Goal: Task Accomplishment & Management: Complete application form

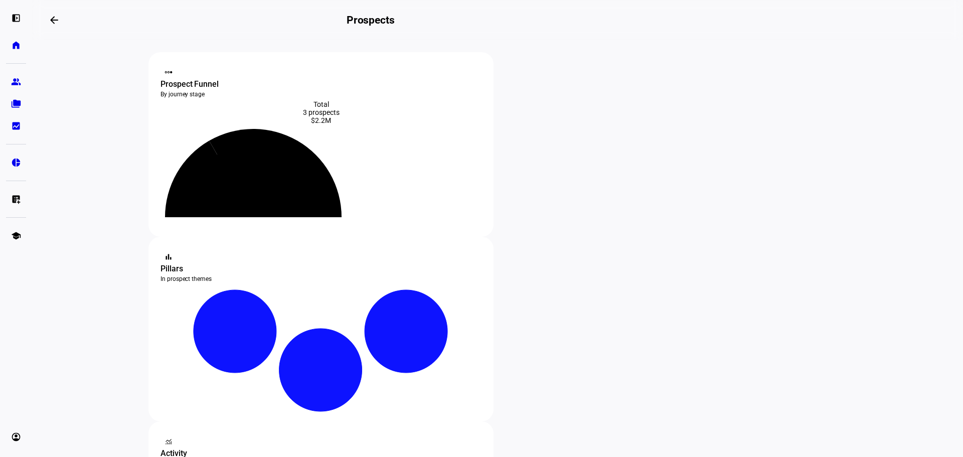
scroll to position [201, 0]
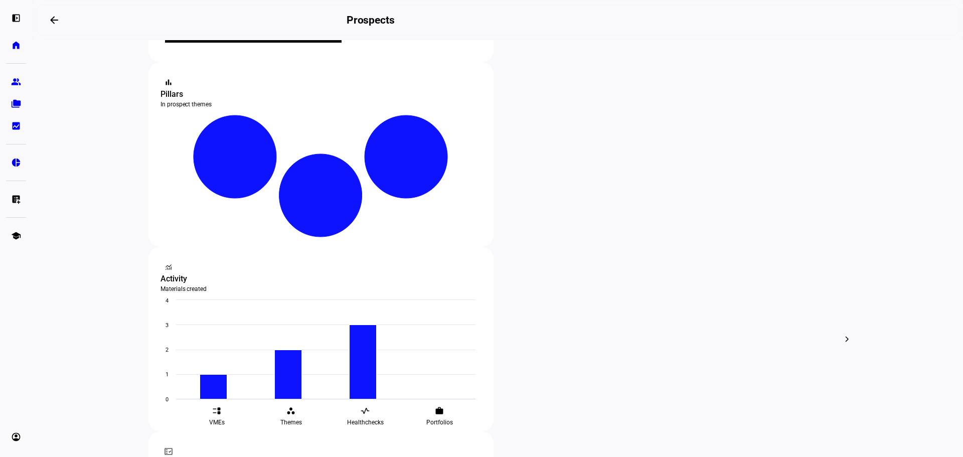
scroll to position [201, 0]
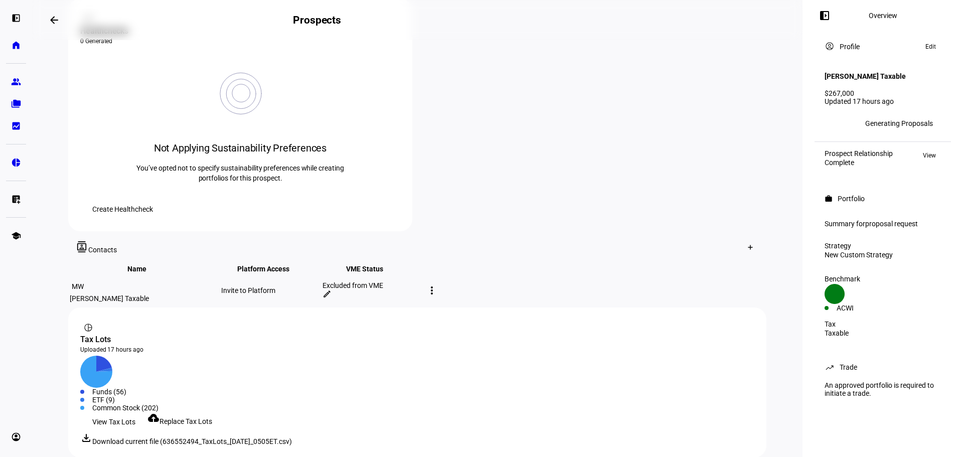
scroll to position [416, 0]
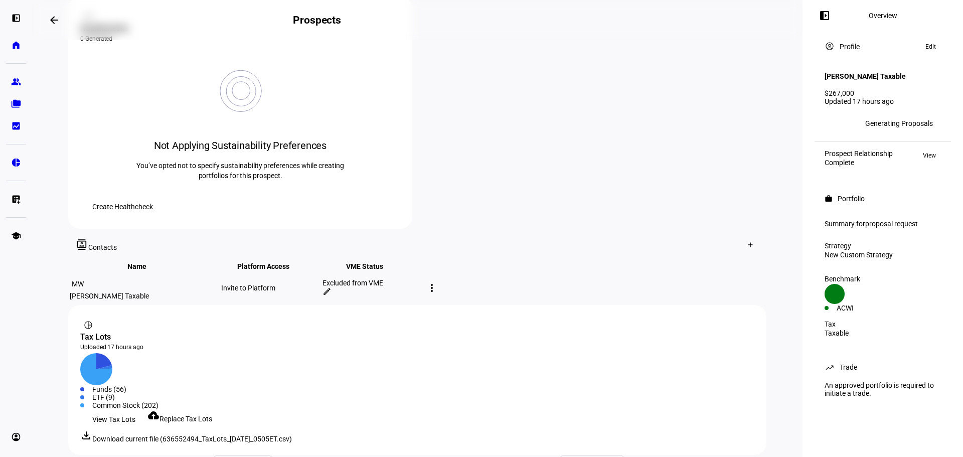
click at [107, 435] on span "Download current file (636552494_TaxLots_[DATE]_0505ET.csv)" at bounding box center [192, 439] width 200 height 8
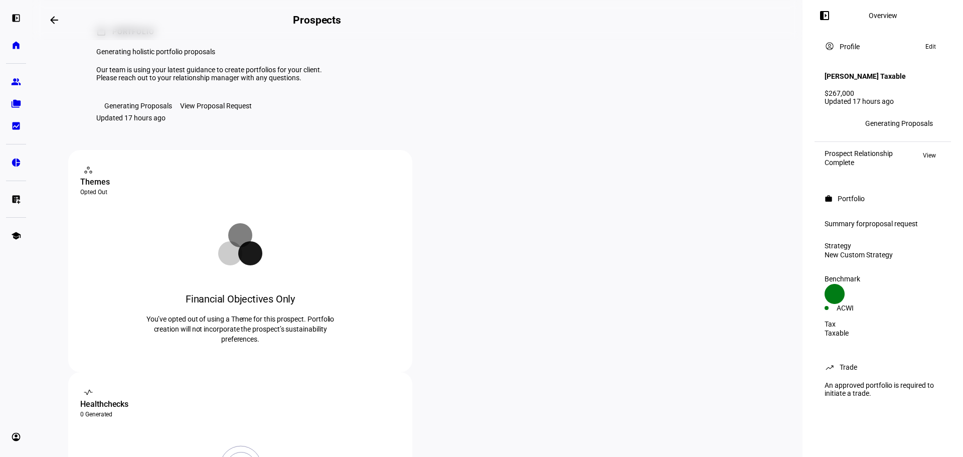
scroll to position [0, 0]
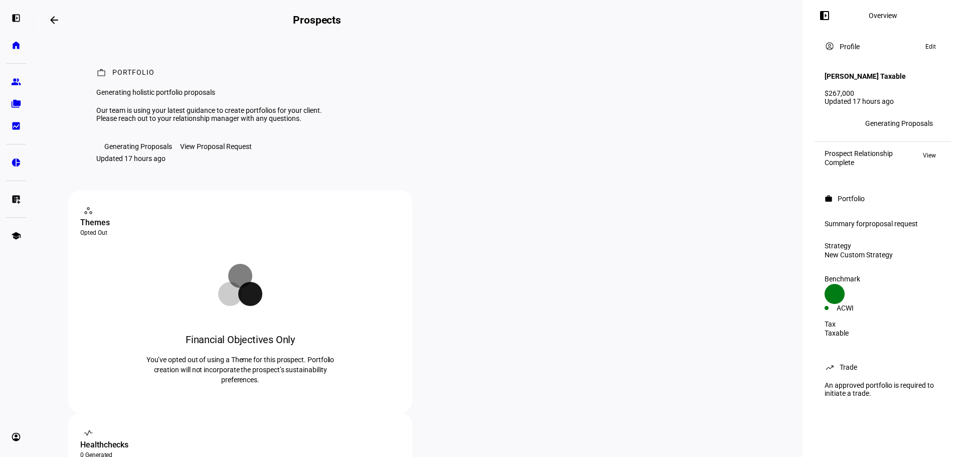
click at [58, 19] on mat-icon "arrow_backwards" at bounding box center [54, 20] width 12 height 12
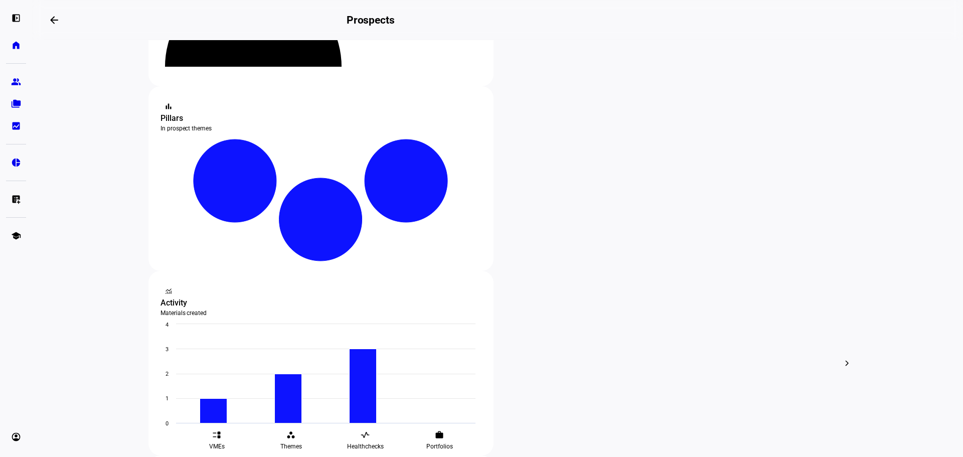
scroll to position [201, 0]
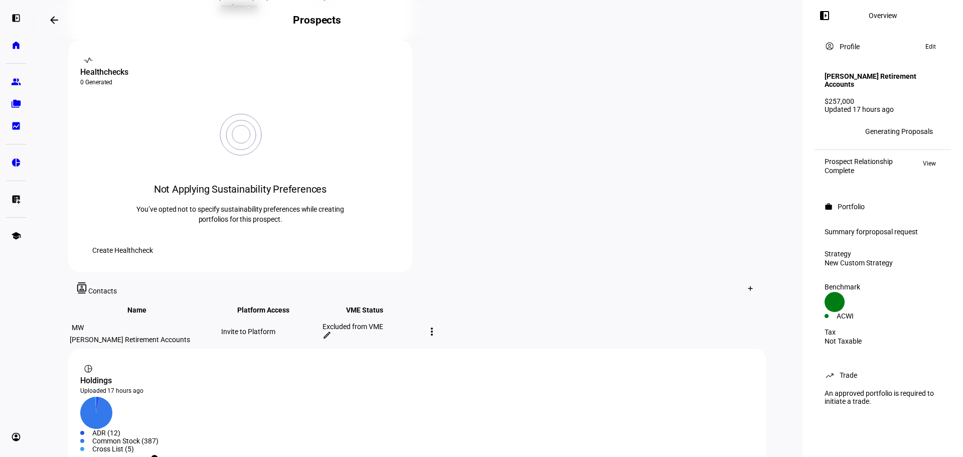
scroll to position [401, 0]
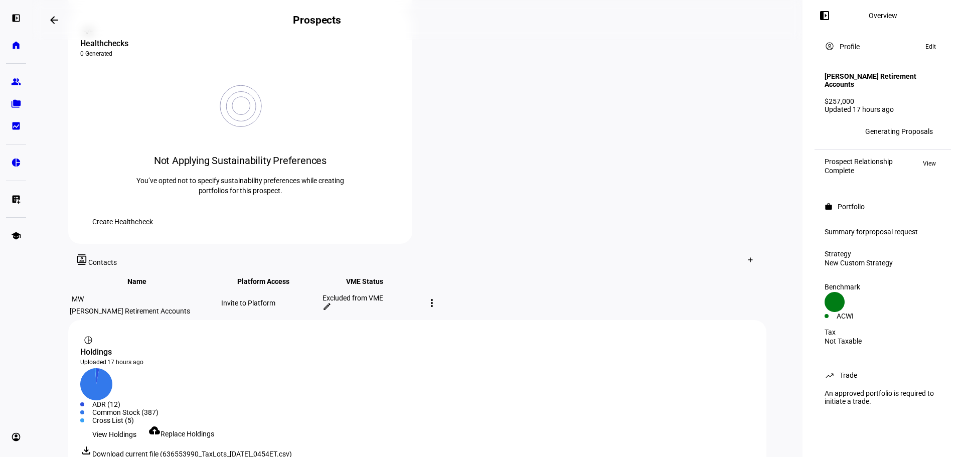
click at [128, 450] on span "Download current file (636553990_TaxLots_[DATE]_0454ET.csv)" at bounding box center [192, 454] width 200 height 8
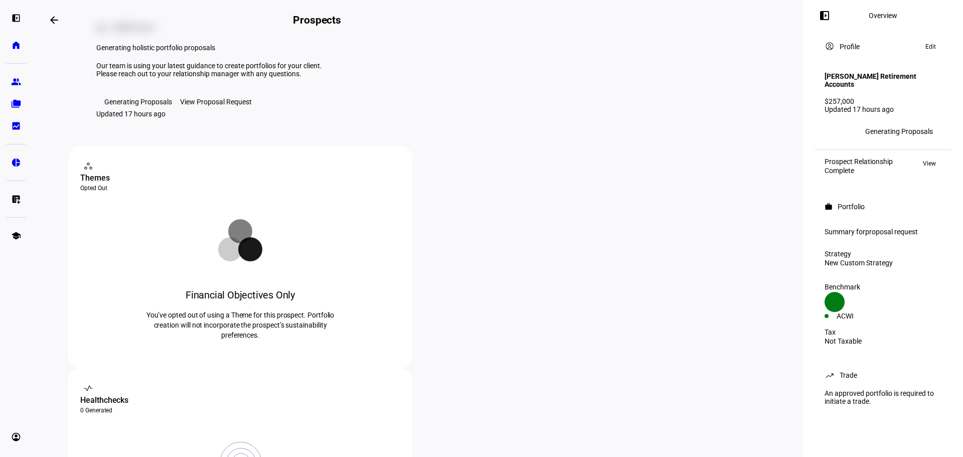
scroll to position [0, 0]
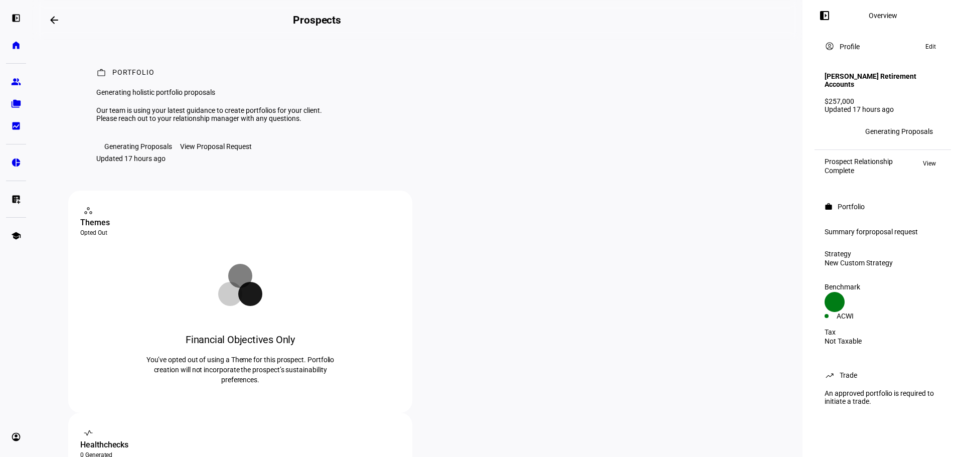
click at [54, 22] on mat-icon "arrow_backwards" at bounding box center [54, 20] width 12 height 12
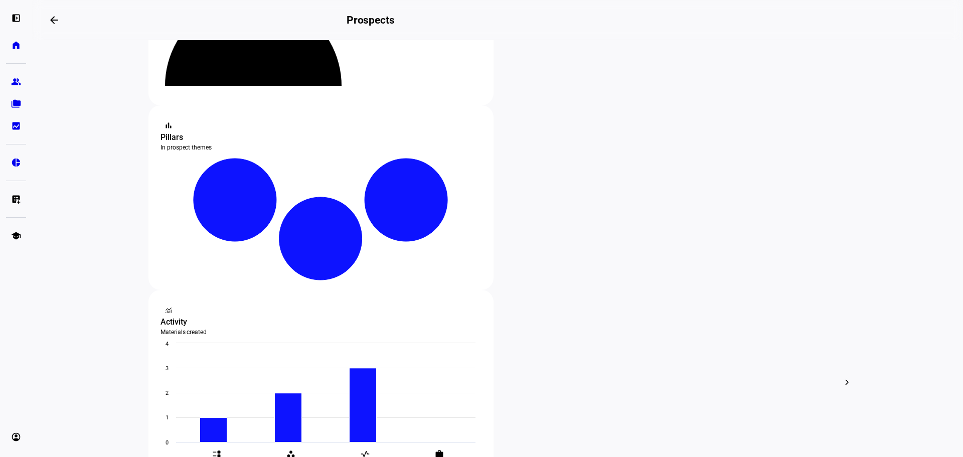
scroll to position [150, 0]
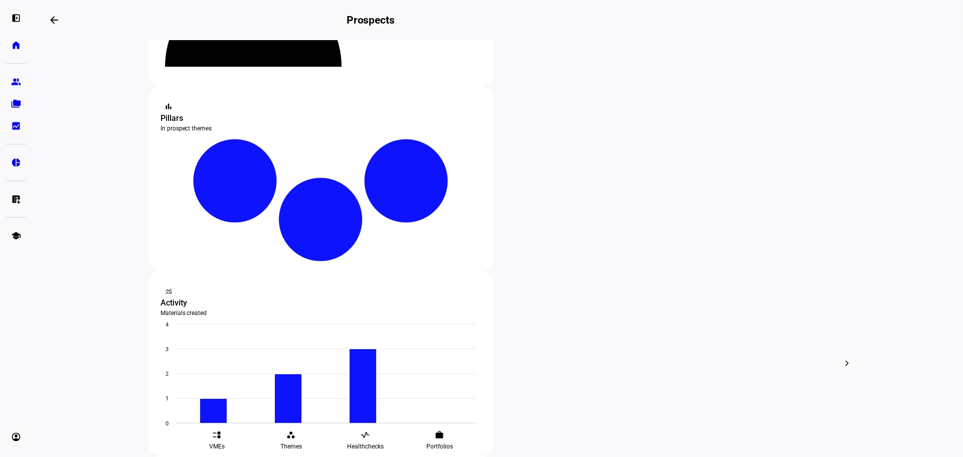
click at [570, 263] on span "Archive" at bounding box center [568, 267] width 23 height 8
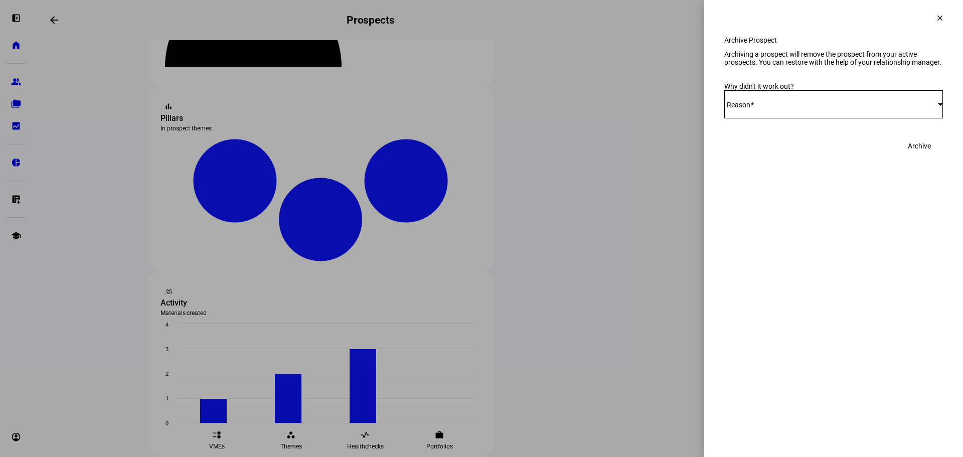
click at [835, 108] on div "Select Reason" at bounding box center [831, 104] width 214 height 8
click at [761, 240] on mat-option "Other" at bounding box center [833, 239] width 219 height 24
click at [827, 158] on div at bounding box center [833, 144] width 219 height 28
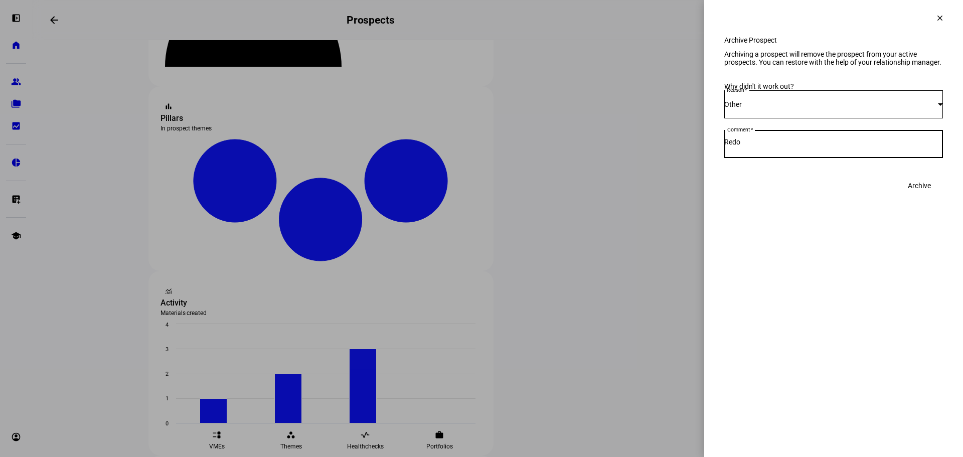
type textarea "Redo"
click at [928, 196] on span "Archive" at bounding box center [919, 186] width 23 height 20
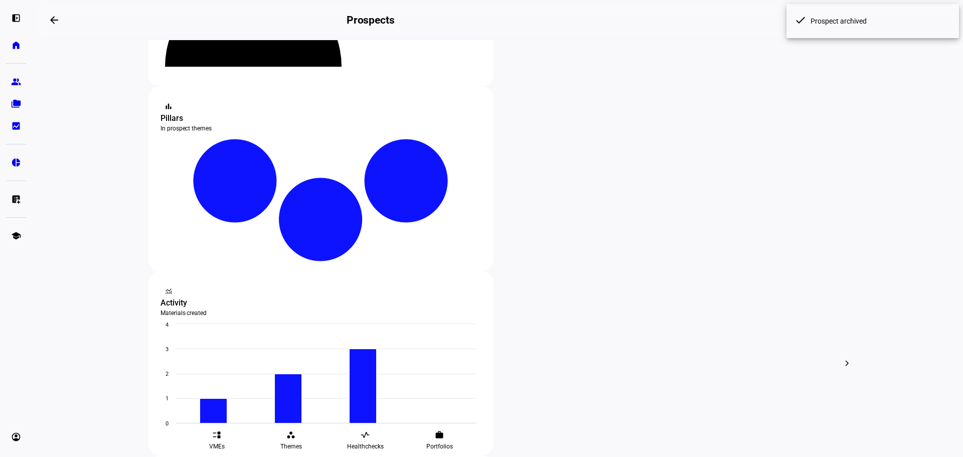
click at [570, 263] on span "Archive" at bounding box center [568, 267] width 23 height 8
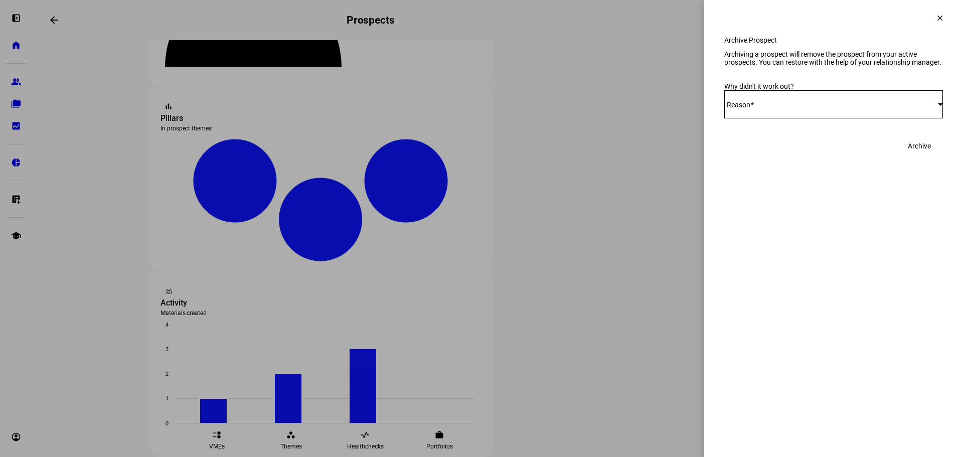
click at [741, 118] on div "Select Reason" at bounding box center [833, 104] width 219 height 28
click at [780, 235] on mat-option "Other" at bounding box center [833, 239] width 219 height 24
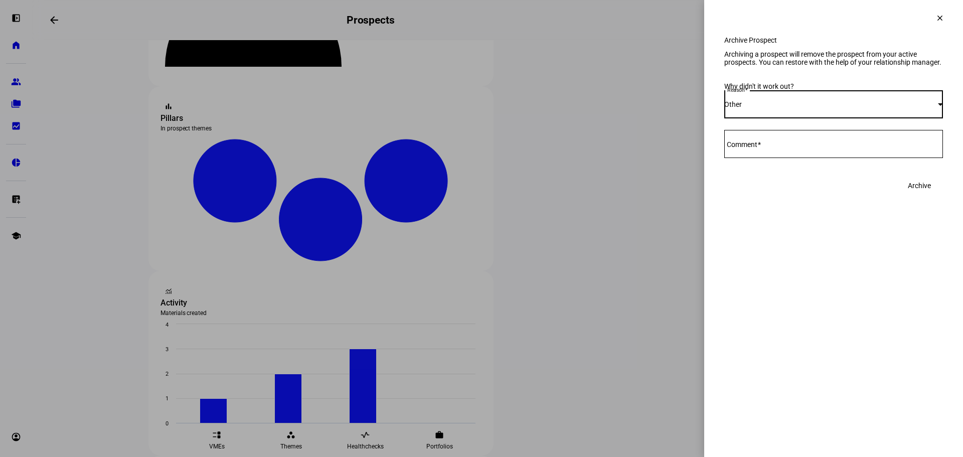
click at [781, 150] on textarea "Comment" at bounding box center [833, 144] width 219 height 12
type textarea "Redo"
click at [922, 196] on span "Archive" at bounding box center [919, 186] width 23 height 20
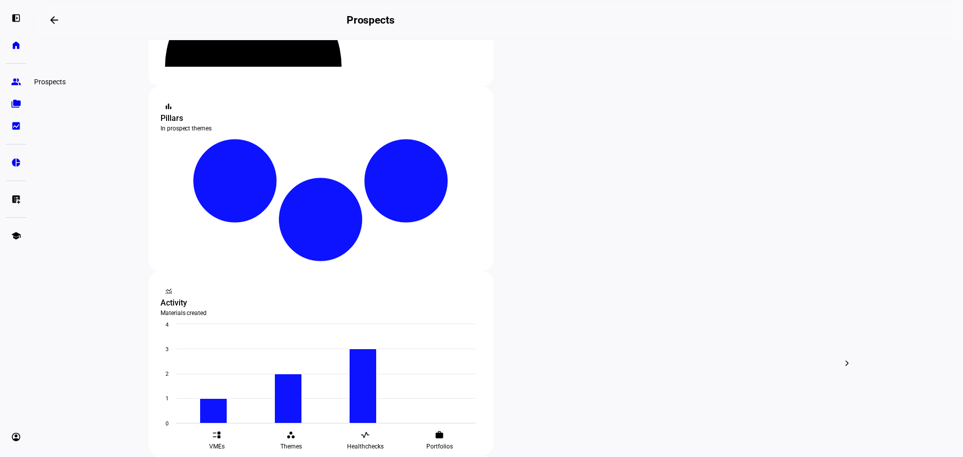
click at [18, 85] on eth-mat-symbol "group" at bounding box center [16, 82] width 10 height 10
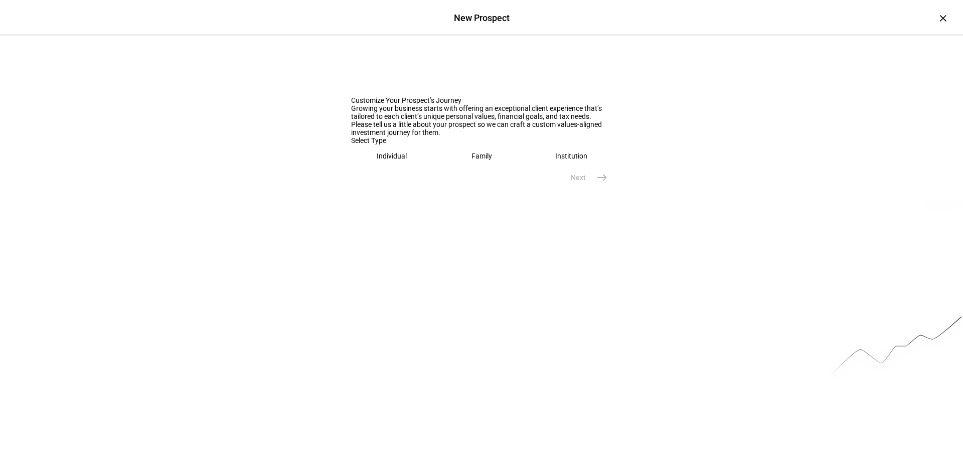
click at [377, 160] on div "Individual" at bounding box center [392, 156] width 30 height 8
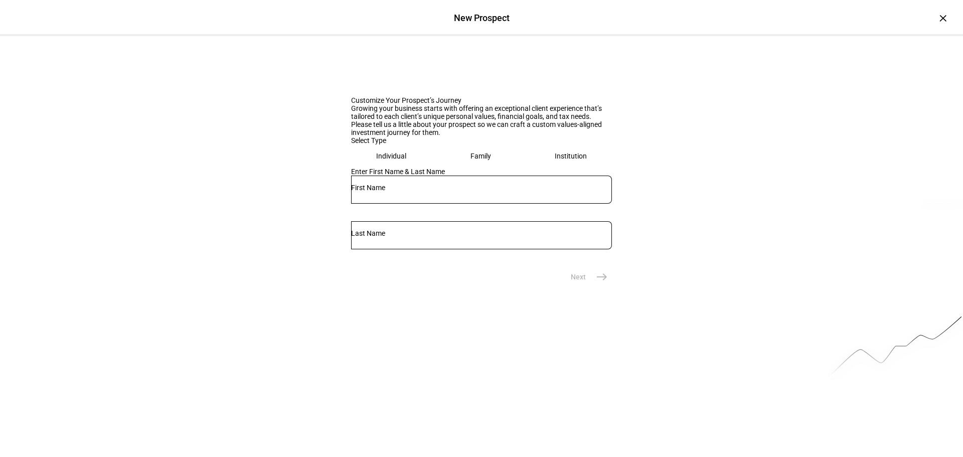
click at [412, 192] on input "text" at bounding box center [481, 188] width 261 height 8
type input "[PERSON_NAME]"
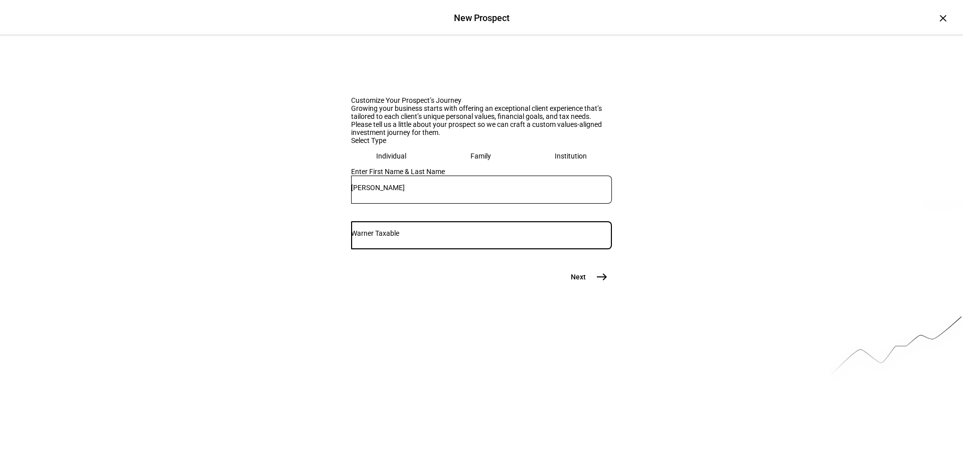
type input "Warner Taxable"
click at [598, 283] on mat-icon "east" at bounding box center [602, 277] width 12 height 12
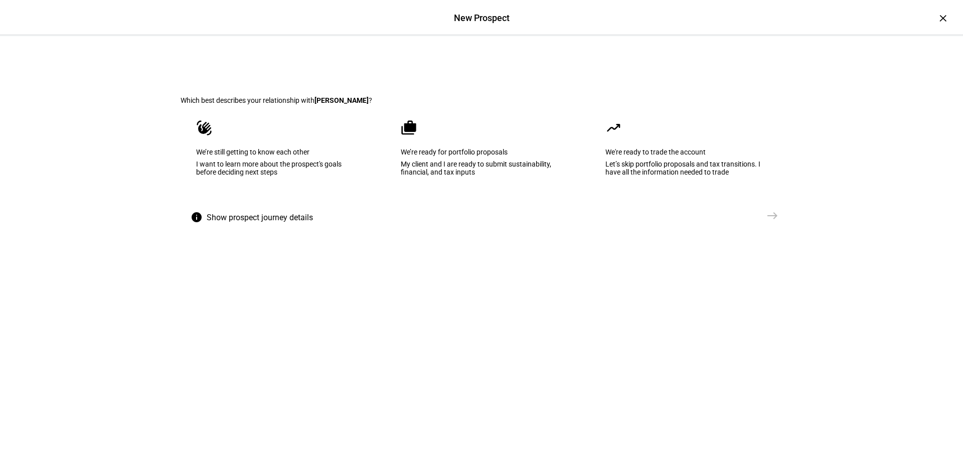
click at [459, 176] on div "My client and I are ready to submit sustainability, financial, and tax inputs" at bounding box center [481, 168] width 161 height 16
click at [321, 206] on eth-mega-radio-button "waving_hand We’re still getting to know each other I want to learn more about t…" at bounding box center [277, 154] width 193 height 101
click at [510, 156] on div "We’re ready for portfolio proposals" at bounding box center [481, 152] width 162 height 8
click at [773, 222] on mat-icon "east" at bounding box center [772, 216] width 12 height 12
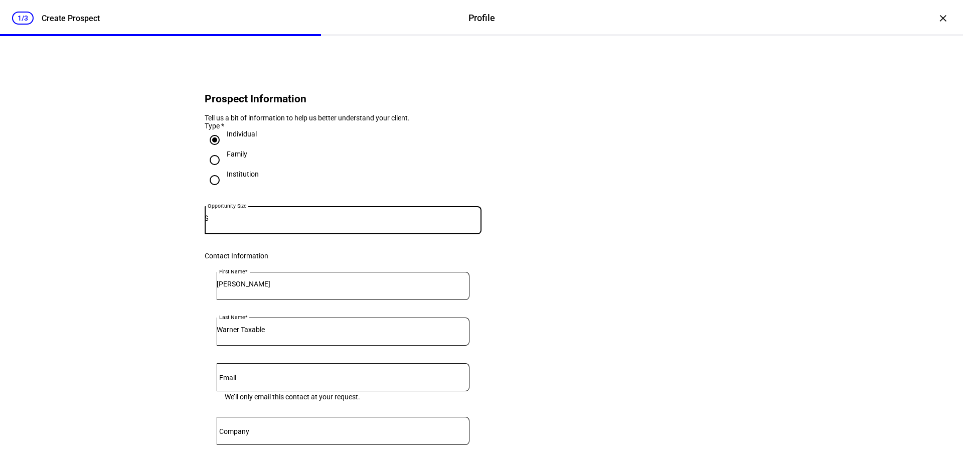
click at [295, 222] on input at bounding box center [345, 218] width 273 height 8
click at [245, 225] on mat-label "Opportunity Size" at bounding box center [239, 221] width 52 height 8
type input "271,000"
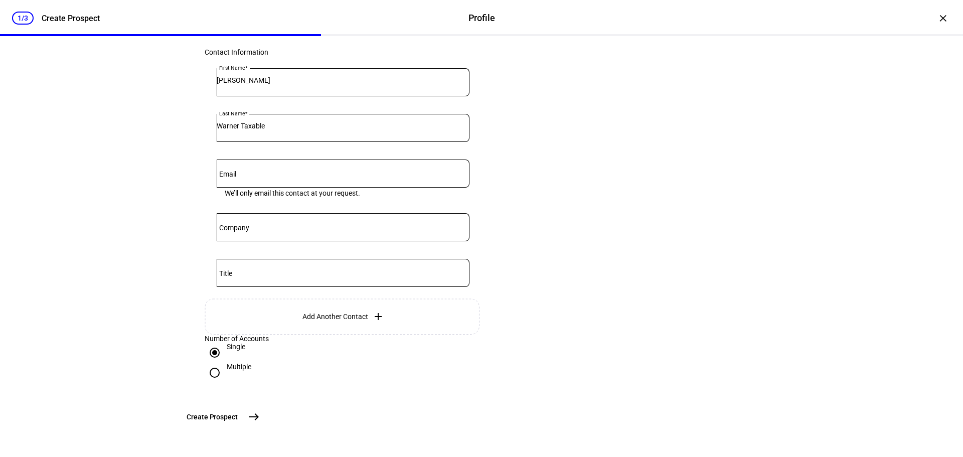
scroll to position [283, 0]
click at [260, 417] on mat-icon "east" at bounding box center [254, 417] width 12 height 12
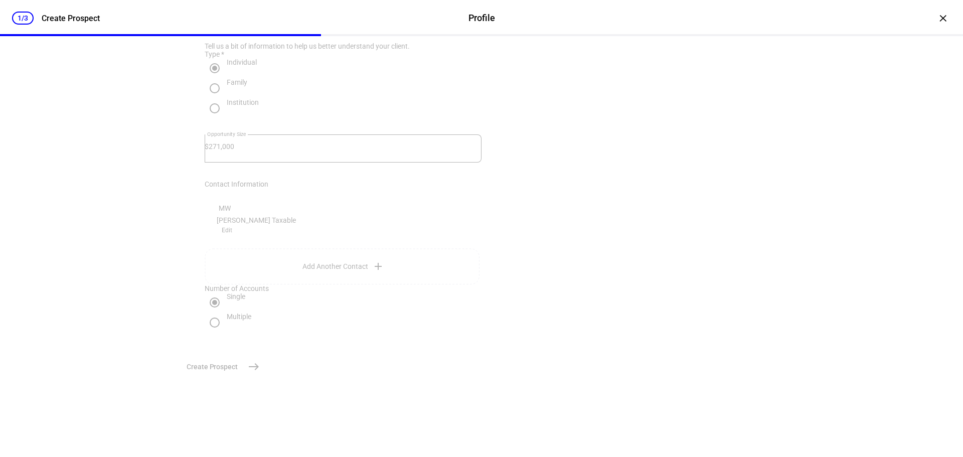
scroll to position [0, 0]
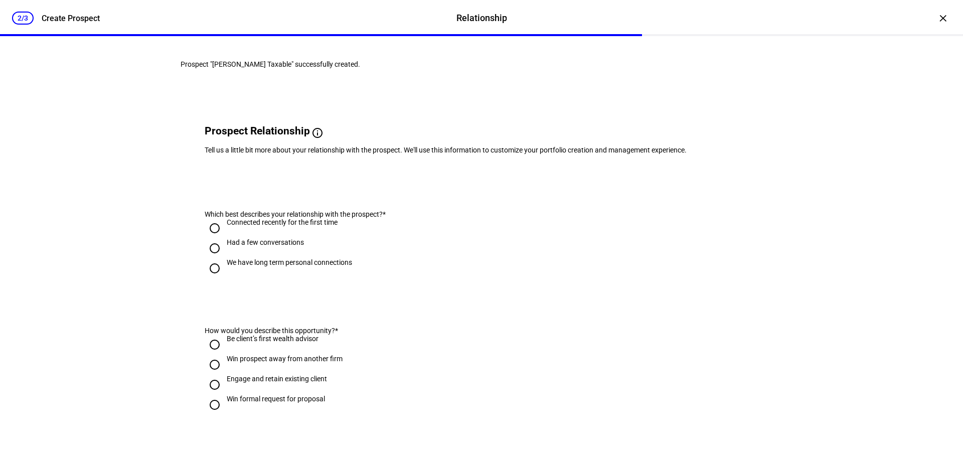
click at [207, 278] on input "We have long term personal connections" at bounding box center [215, 268] width 20 height 20
radio input "true"
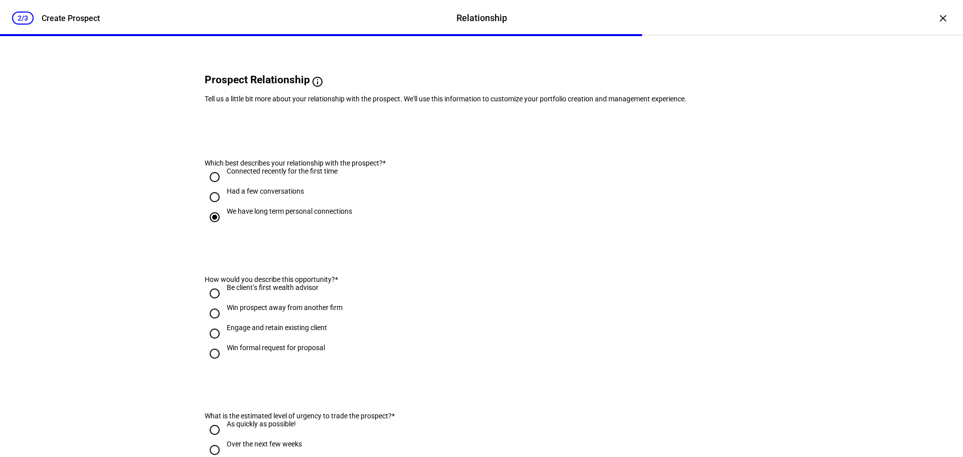
scroll to position [201, 0]
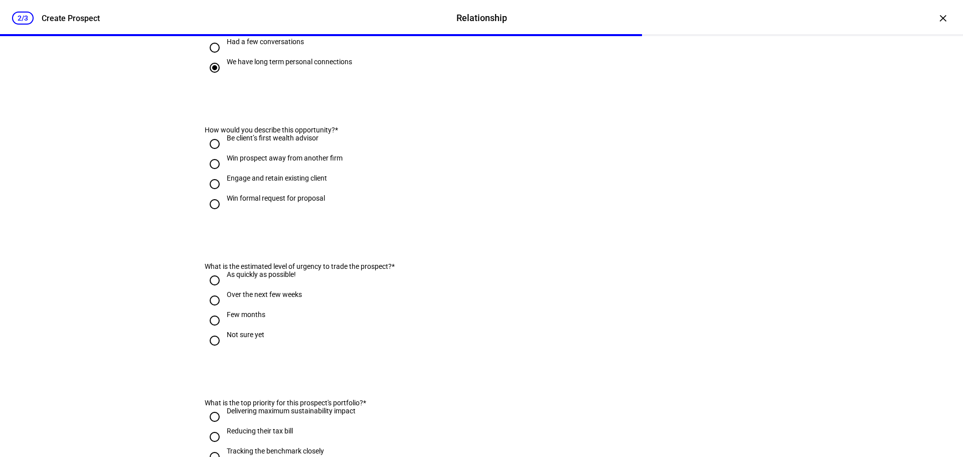
click at [210, 194] on input "Engage and retain existing client" at bounding box center [215, 184] width 20 height 20
radio input "true"
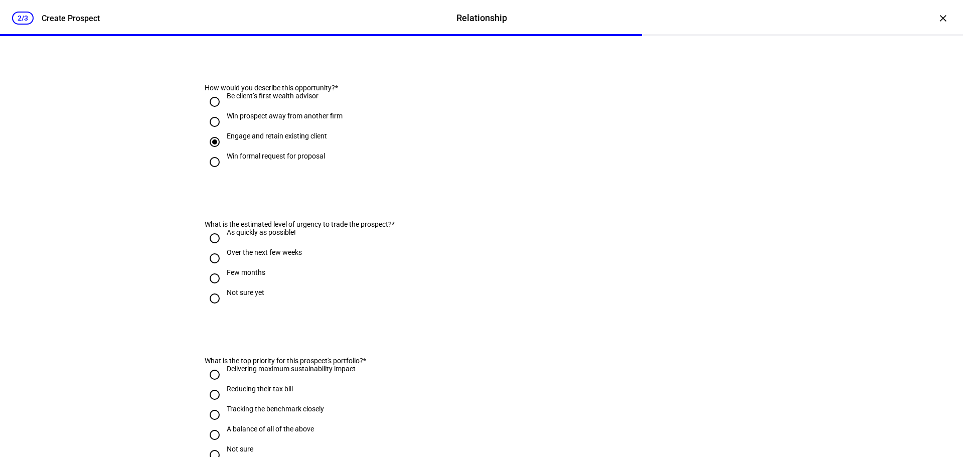
scroll to position [301, 0]
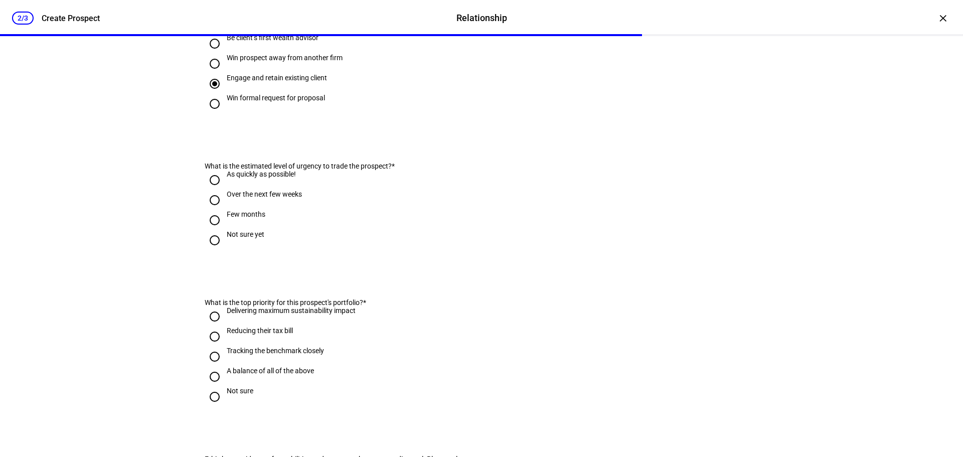
drag, startPoint x: 211, startPoint y: 213, endPoint x: 212, endPoint y: 226, distance: 13.1
click at [210, 190] on input "As quickly as possible!" at bounding box center [215, 180] width 20 height 20
radio input "true"
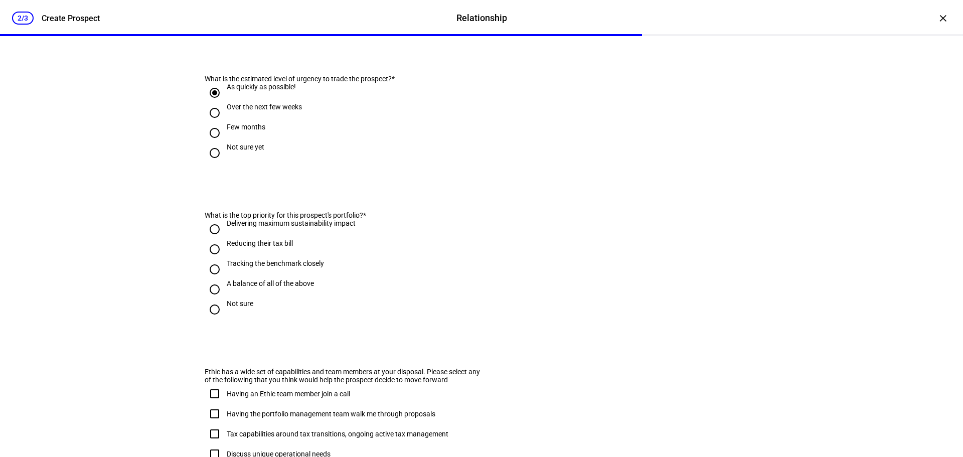
scroll to position [451, 0]
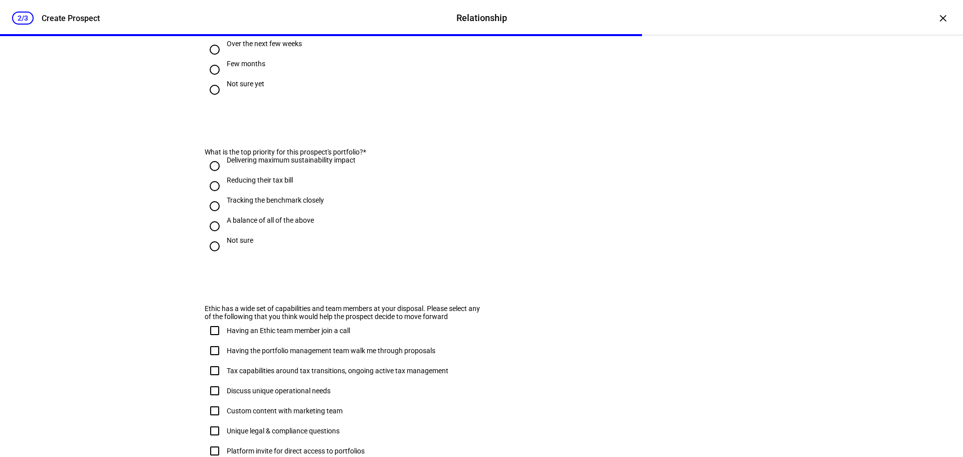
click at [211, 236] on input "A balance of all of the above" at bounding box center [215, 226] width 20 height 20
radio input "true"
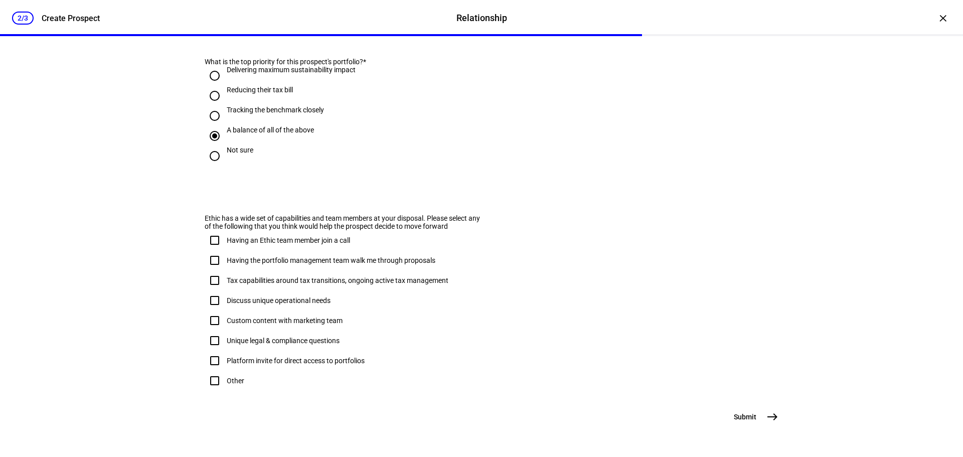
scroll to position [595, 0]
click at [212, 230] on input "Having an Ethic team member join a call" at bounding box center [215, 240] width 20 height 20
checkbox input "true"
click at [212, 250] on input "Having the portfolio management team walk me through proposals" at bounding box center [215, 260] width 20 height 20
checkbox input "true"
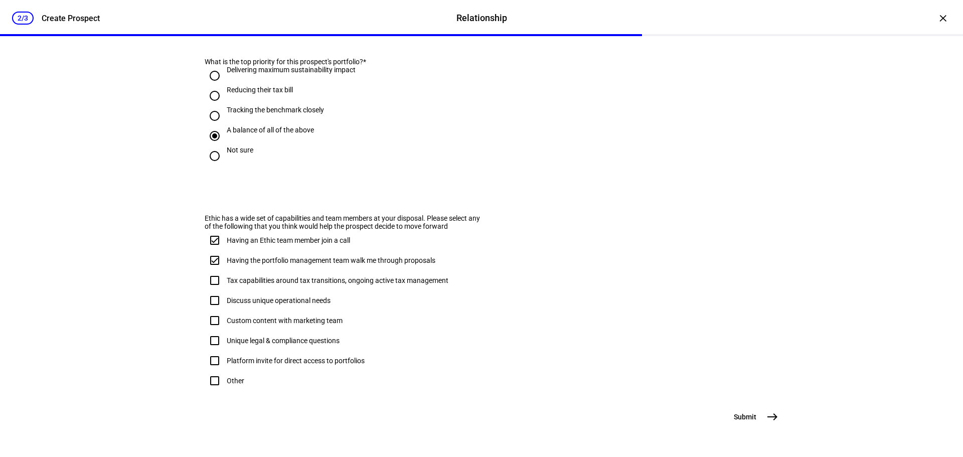
click at [773, 417] on mat-icon "east" at bounding box center [772, 417] width 12 height 12
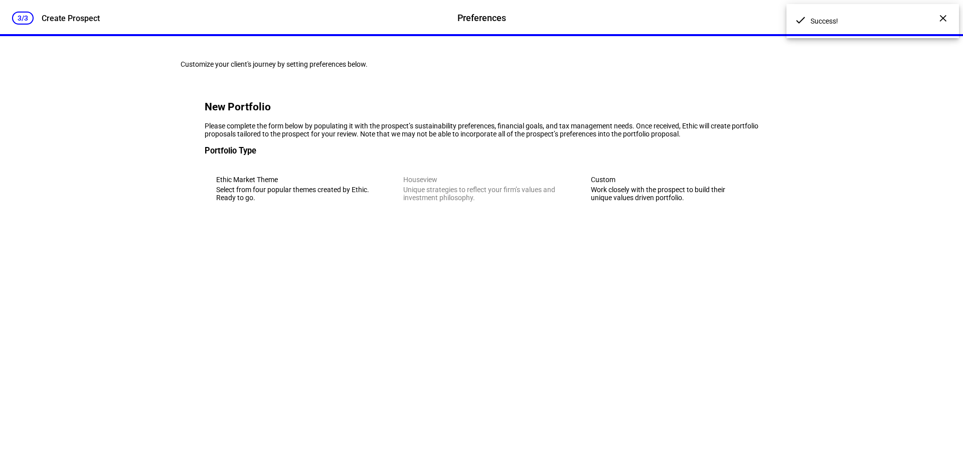
scroll to position [0, 0]
click at [287, 213] on eth-mega-radio-button "Ethic Market Theme Select from four popular themes created by Ethic. Ready to g…" at bounding box center [294, 188] width 179 height 49
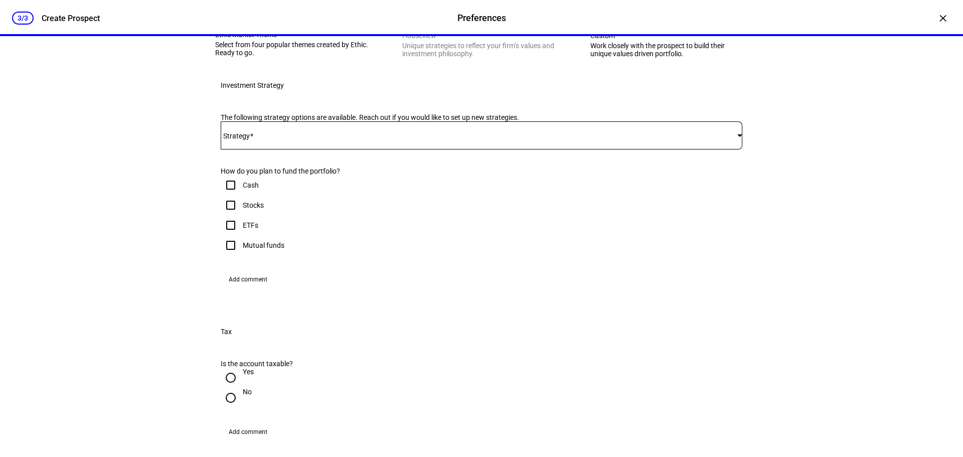
scroll to position [201, 0]
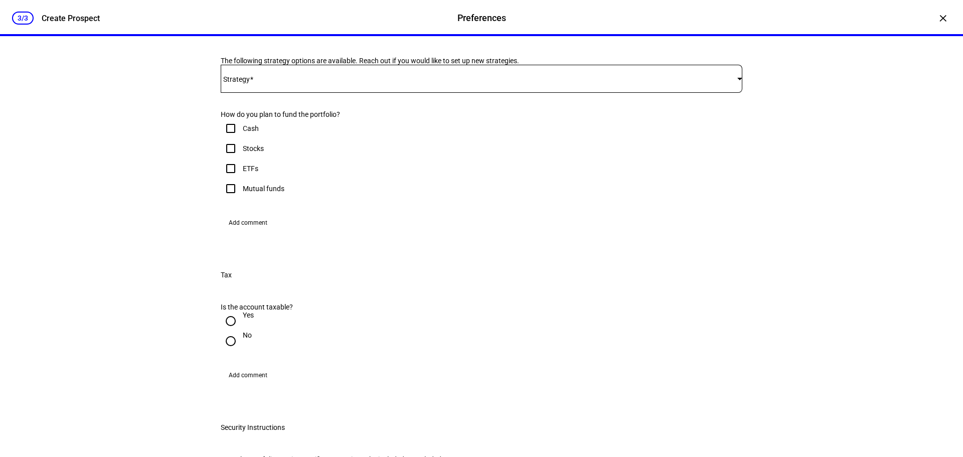
click at [310, 83] on span at bounding box center [479, 79] width 517 height 8
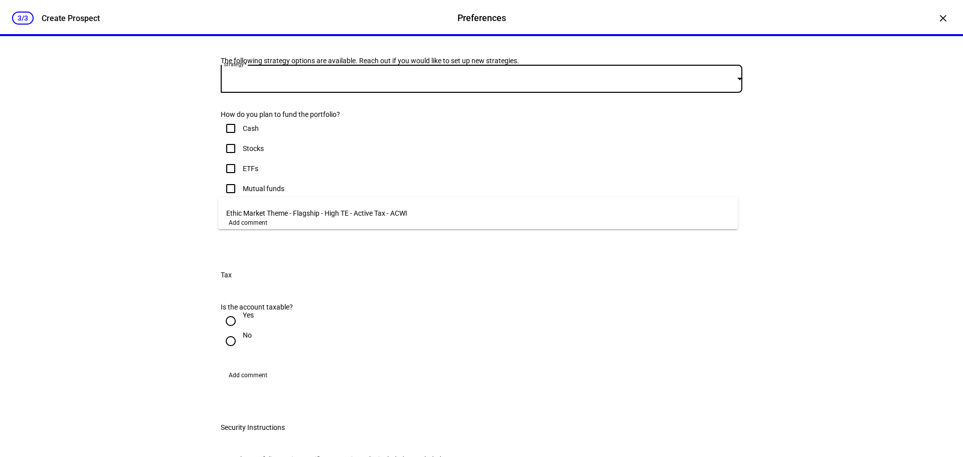
click at [241, 214] on mat-option "Ethic Market Theme - Flagship - High TE - Active Tax - ACWI" at bounding box center [478, 213] width 520 height 24
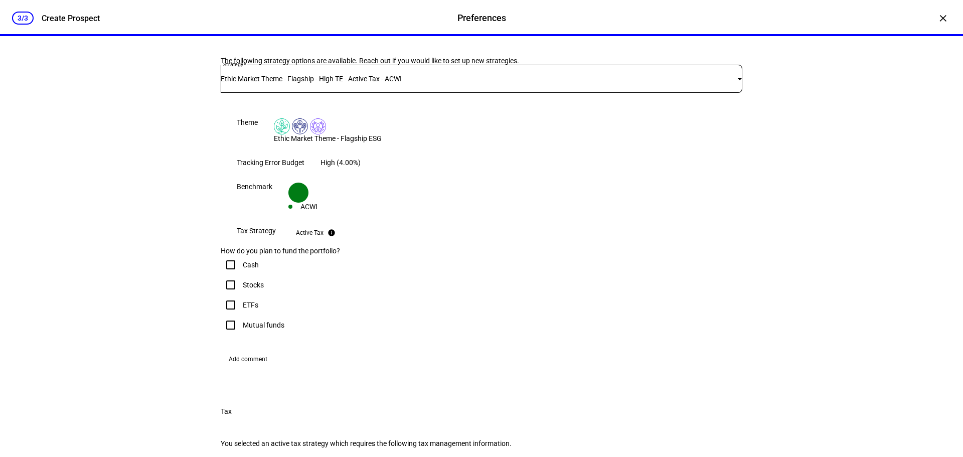
drag, startPoint x: 532, startPoint y: 274, endPoint x: 480, endPoint y: 284, distance: 53.0
click at [480, 175] on eth-form-table-row "Tracking Error Budget High (4.00%)" at bounding box center [482, 162] width 522 height 24
click at [361, 167] on div "High (4.00%)" at bounding box center [340, 162] width 40 height 8
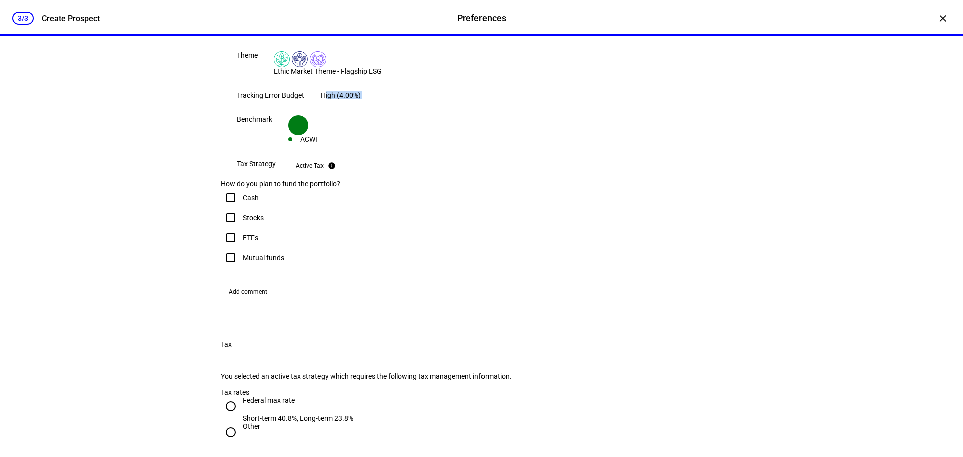
scroll to position [301, 0]
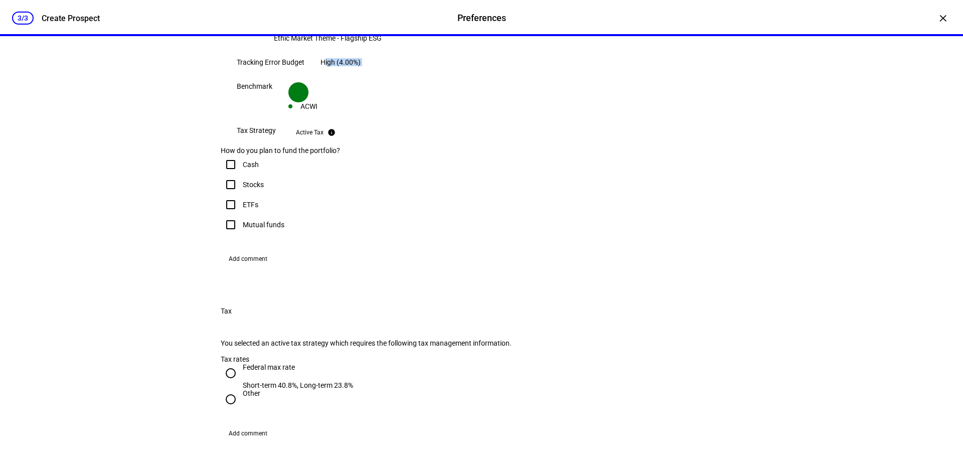
click at [335, 243] on eth-form-field-wrapper "Cash Stocks ETFs Mutual funds" at bounding box center [482, 198] width 522 height 88
click at [227, 195] on input "Stocks" at bounding box center [231, 185] width 20 height 20
checkbox input "true"
drag, startPoint x: 229, startPoint y: 336, endPoint x: 226, endPoint y: 352, distance: 16.2
click at [228, 215] on input "ETFs" at bounding box center [231, 205] width 20 height 20
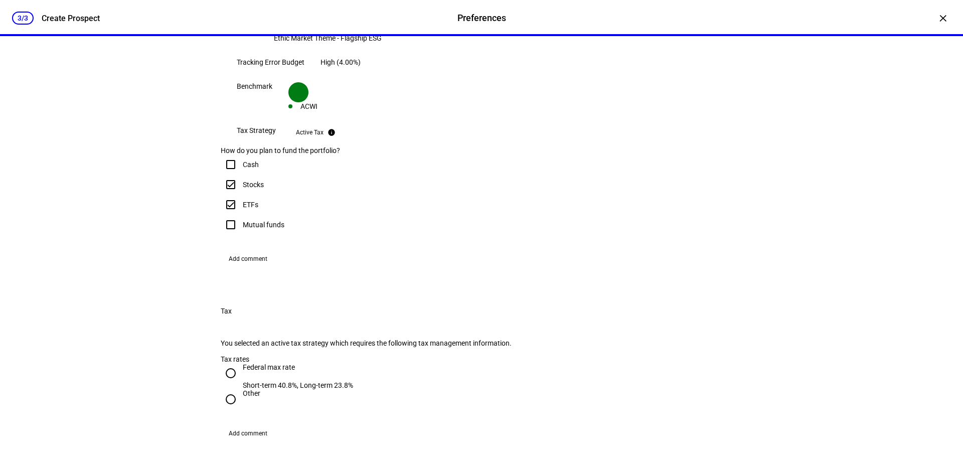
checkbox input "true"
drag, startPoint x: 230, startPoint y: 360, endPoint x: 232, endPoint y: 332, distance: 28.2
click at [228, 235] on input "Mutual funds" at bounding box center [231, 225] width 20 height 20
checkbox input "true"
click at [225, 175] on input "Cash" at bounding box center [231, 164] width 20 height 20
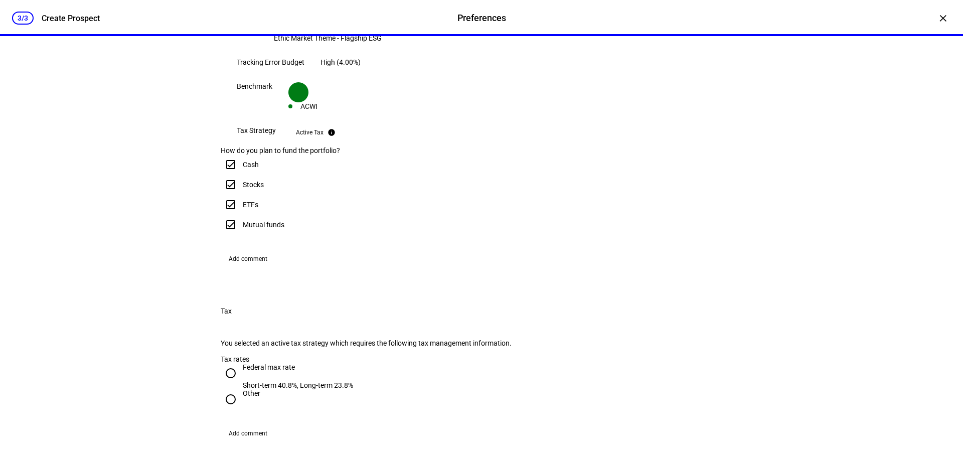
checkbox input "true"
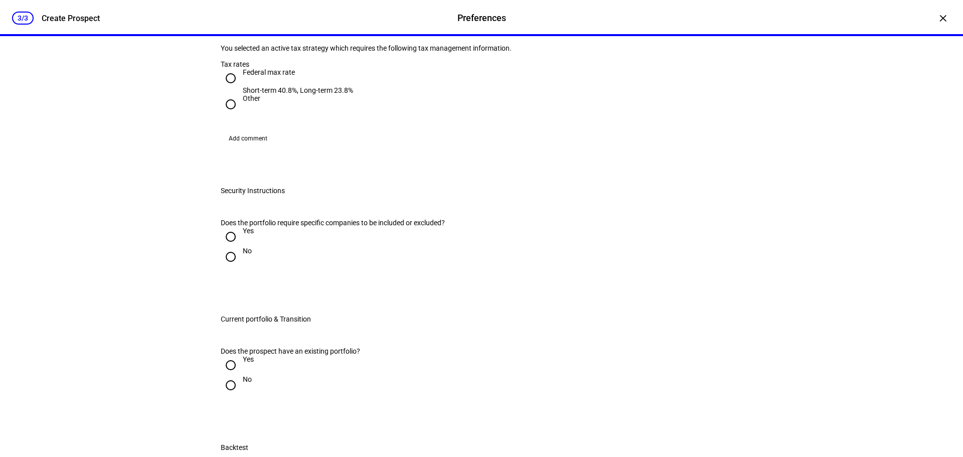
scroll to position [602, 0]
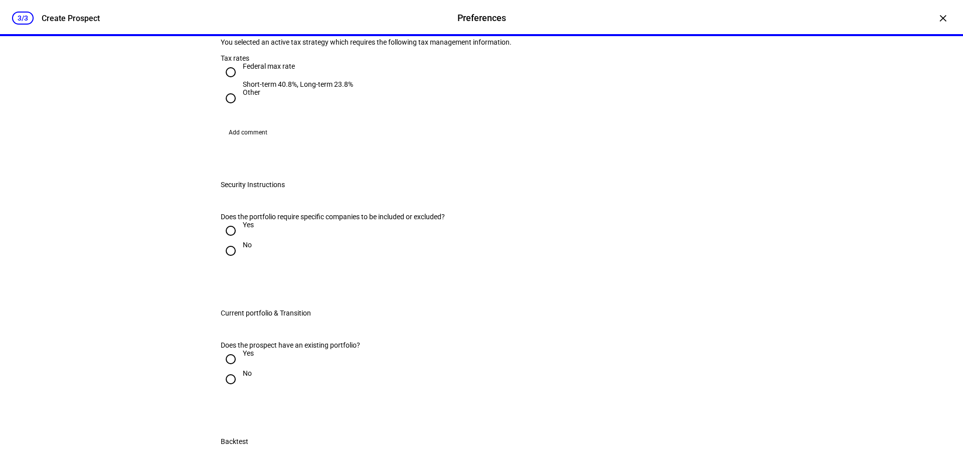
click at [226, 82] on input "Federal max rate Short-term 40.8%, Long-term 23.8%" at bounding box center [231, 72] width 20 height 20
radio input "true"
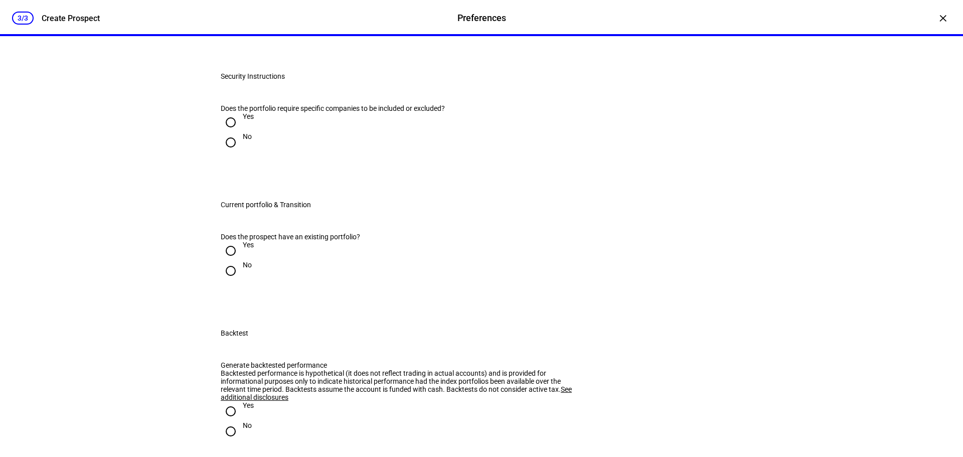
scroll to position [752, 0]
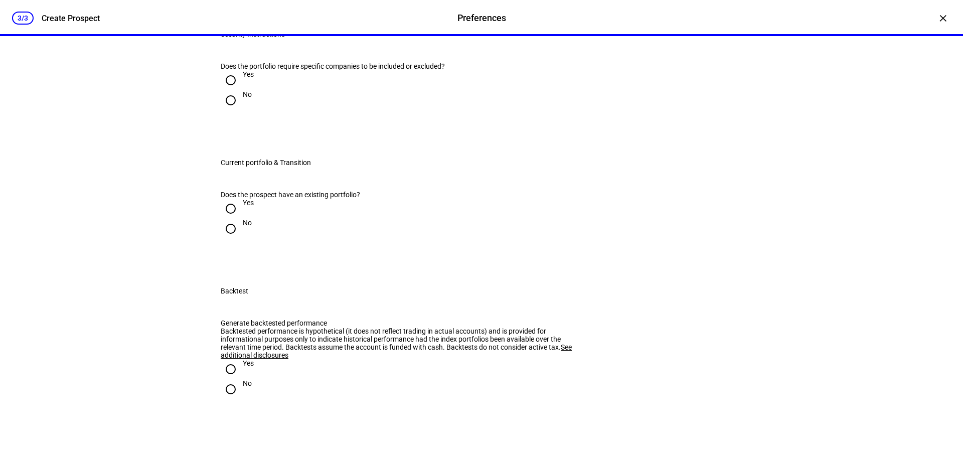
drag, startPoint x: 223, startPoint y: 277, endPoint x: 238, endPoint y: 287, distance: 17.8
click at [222, 110] on input "No" at bounding box center [231, 100] width 20 height 20
radio input "true"
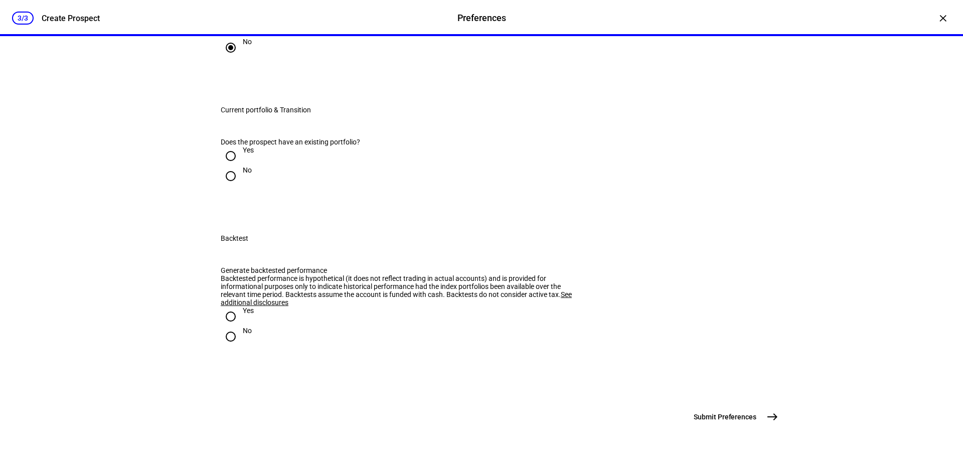
scroll to position [802, 0]
click at [317, 60] on div "No" at bounding box center [482, 50] width 522 height 20
click at [226, 166] on input "Yes" at bounding box center [231, 156] width 20 height 20
radio input "true"
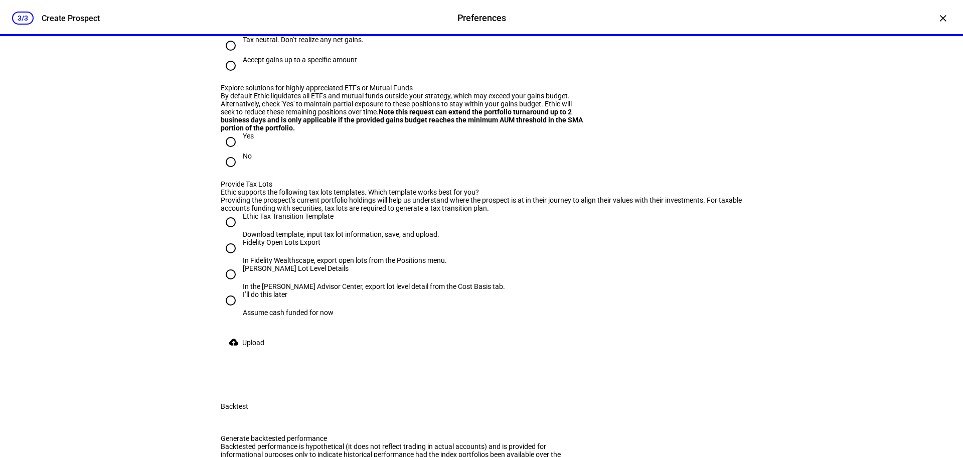
scroll to position [1053, 0]
drag, startPoint x: 226, startPoint y: 151, endPoint x: 236, endPoint y: 156, distance: 10.8
radio input "true"
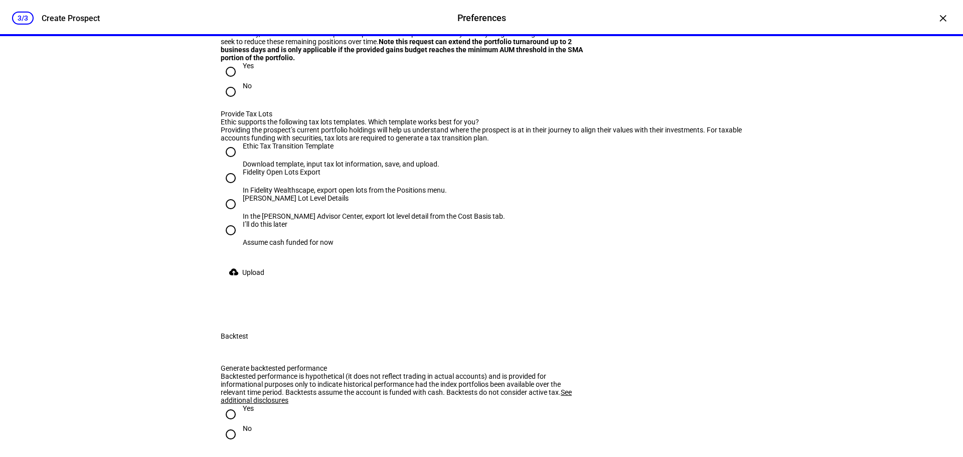
scroll to position [1153, 0]
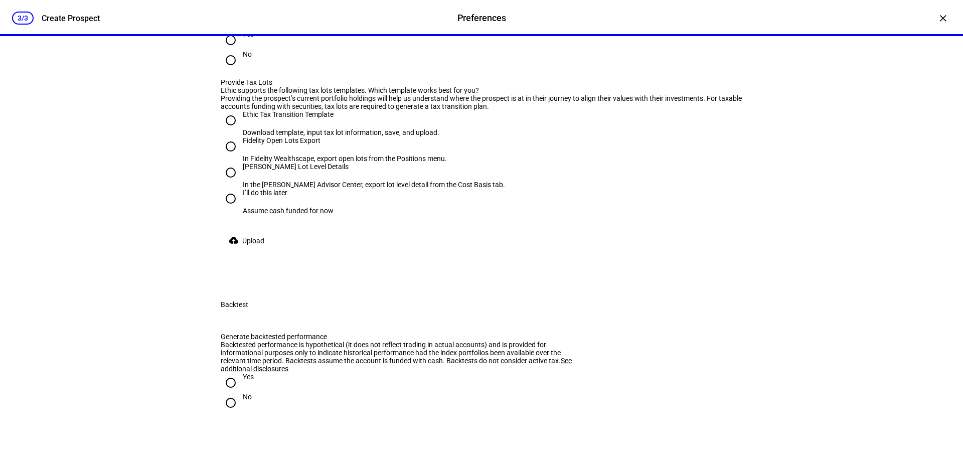
radio input "true"
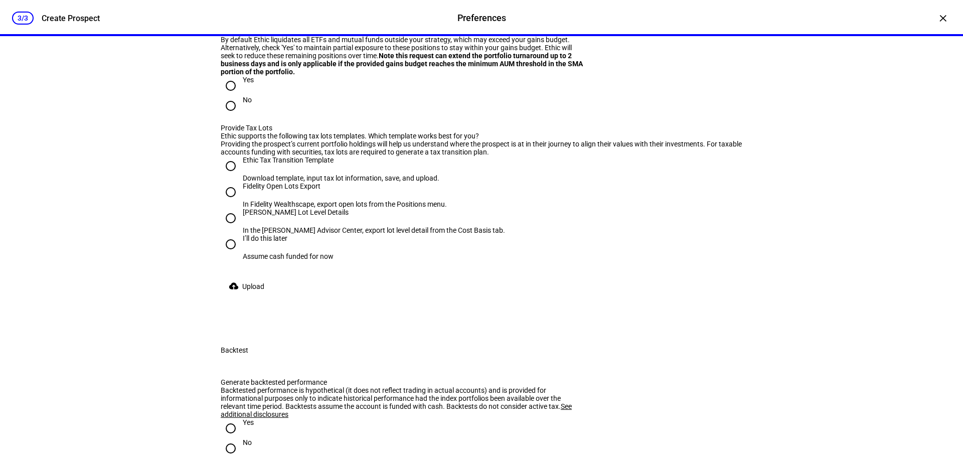
type input "10,000"
drag, startPoint x: 470, startPoint y: 192, endPoint x: 464, endPoint y: 203, distance: 12.3
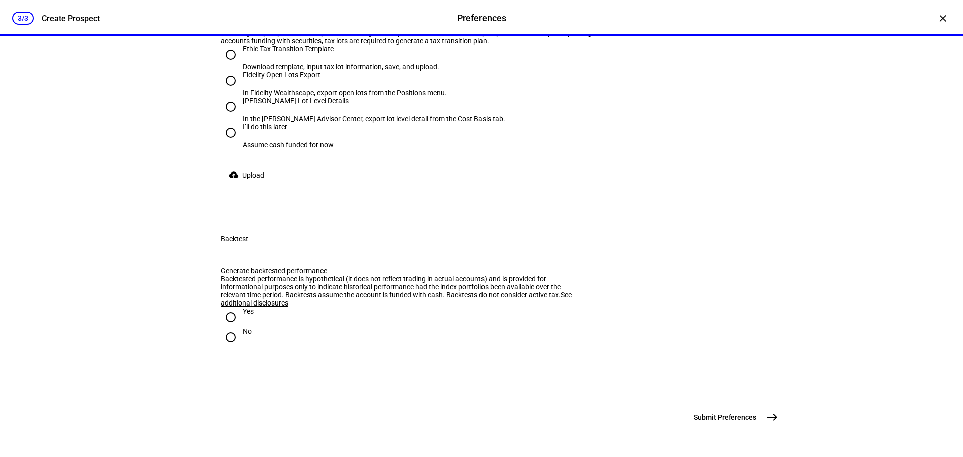
scroll to position [1304, 0]
radio input "true"
click at [229, 90] on input "Fidelity Open Lots Export In Fidelity Wealthscape, export open lots from the Po…" at bounding box center [231, 80] width 20 height 20
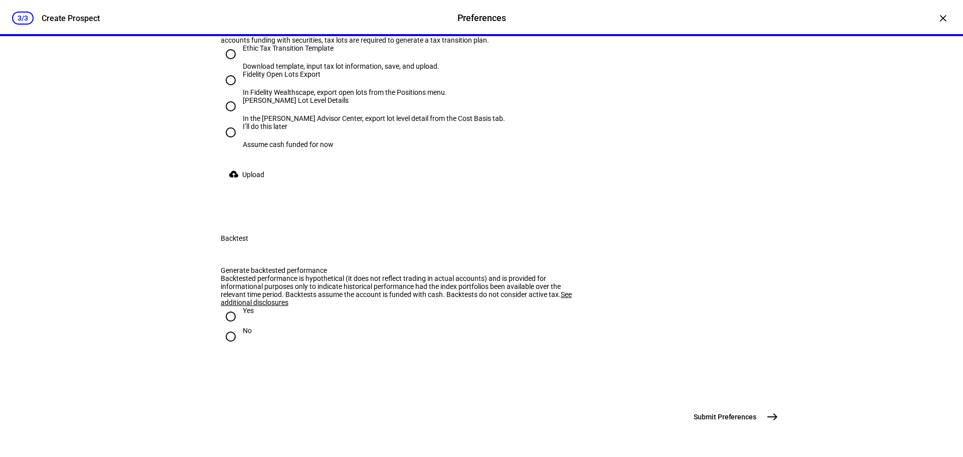
radio input "true"
click at [255, 185] on span "Upload" at bounding box center [253, 174] width 22 height 20
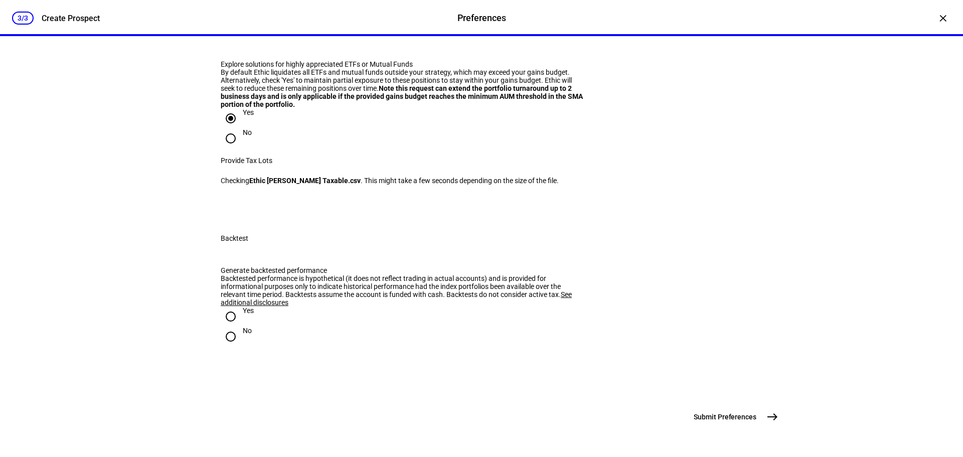
scroll to position [1393, 0]
drag, startPoint x: 226, startPoint y: 298, endPoint x: 238, endPoint y: 299, distance: 12.0
click at [225, 306] on input "Yes" at bounding box center [231, 316] width 20 height 20
radio input "true"
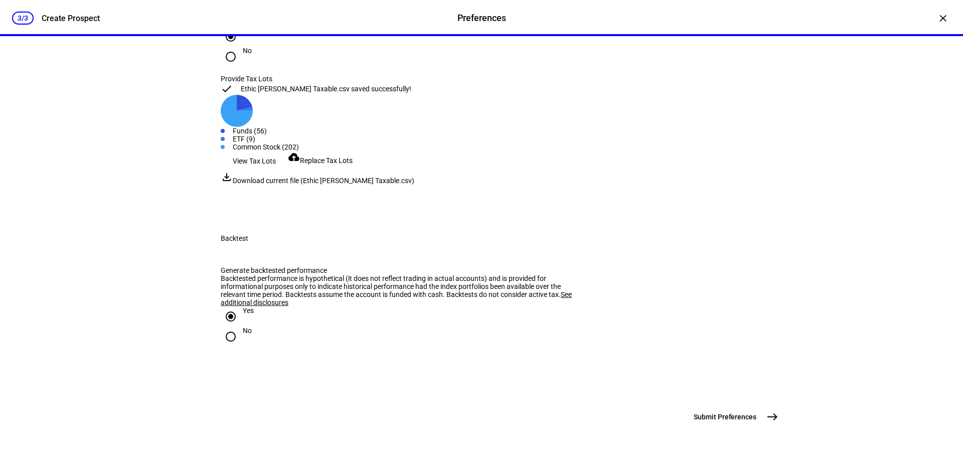
scroll to position [1510, 0]
click at [766, 417] on mat-icon "east" at bounding box center [772, 417] width 12 height 12
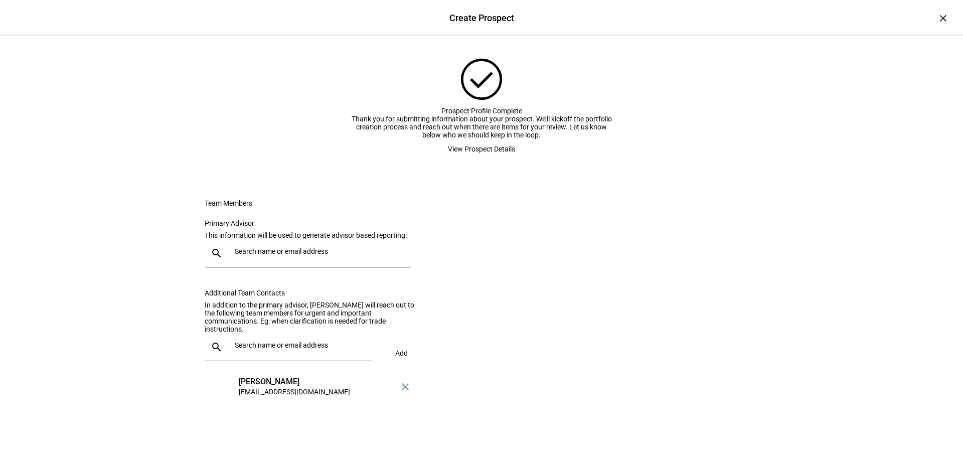
scroll to position [100, 0]
click at [286, 257] on div at bounding box center [317, 253] width 173 height 28
click at [261, 314] on div "[EMAIL_ADDRESS][DOMAIN_NAME]" at bounding box center [293, 319] width 111 height 10
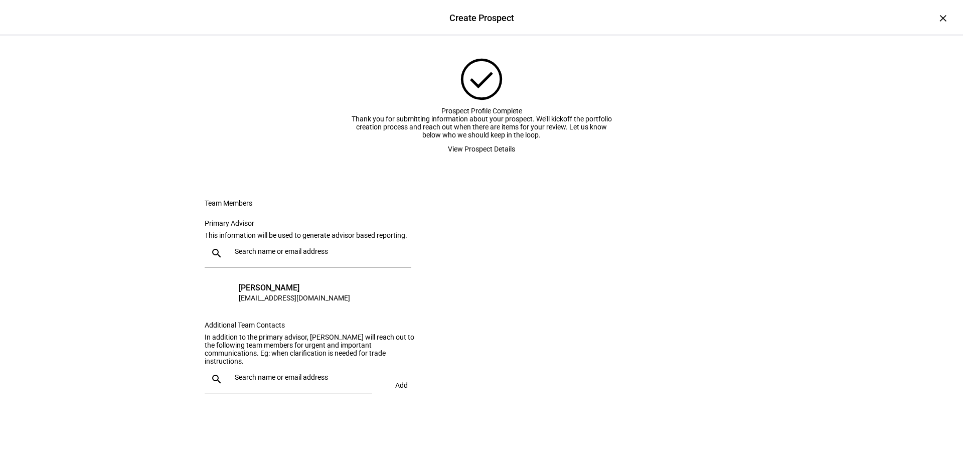
click at [500, 139] on span "View Prospect Details" at bounding box center [481, 149] width 67 height 20
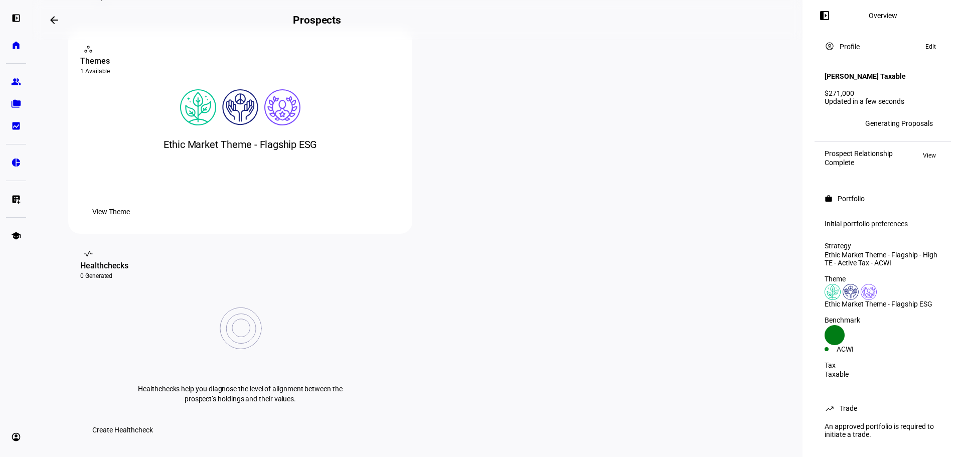
scroll to position [0, 0]
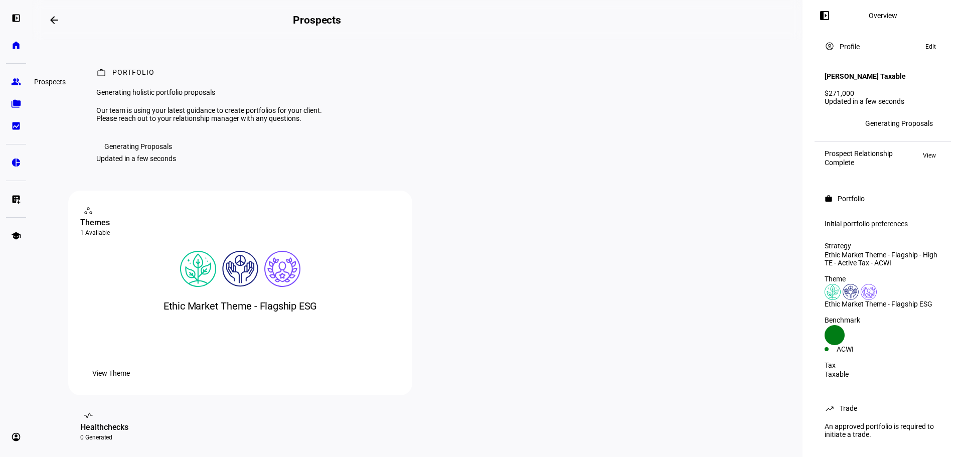
click at [17, 78] on eth-mat-symbol "group" at bounding box center [16, 82] width 10 height 10
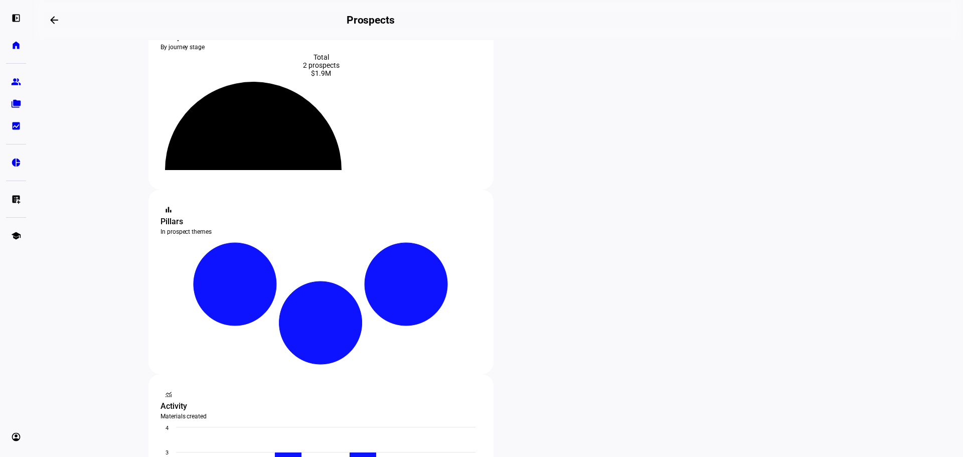
scroll to position [150, 0]
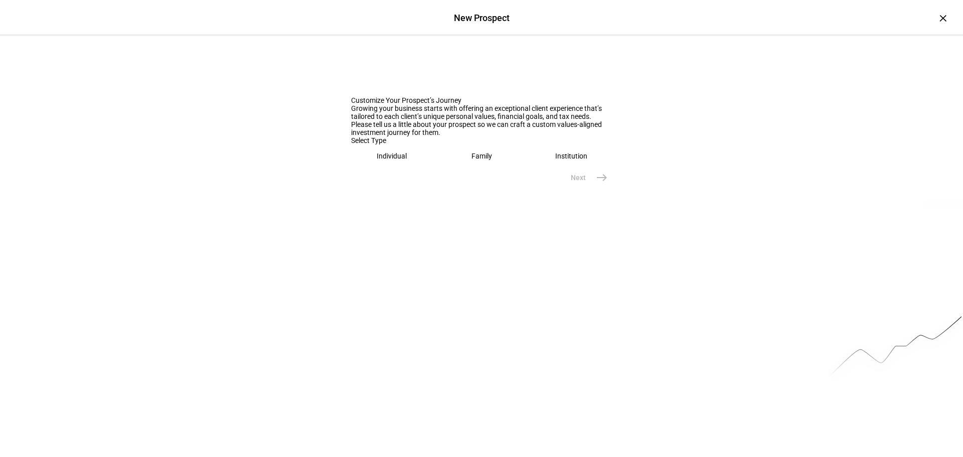
click at [399, 168] on eth-mega-radio-button "Individual" at bounding box center [392, 155] width 82 height 23
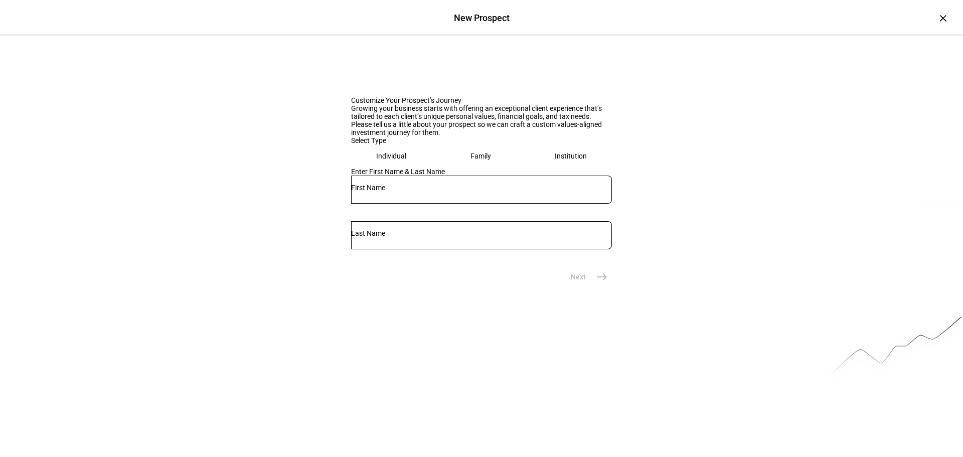
click at [419, 204] on div at bounding box center [481, 190] width 261 height 28
click at [413, 192] on input "text" at bounding box center [481, 188] width 261 height 8
type input "[PERSON_NAME]"
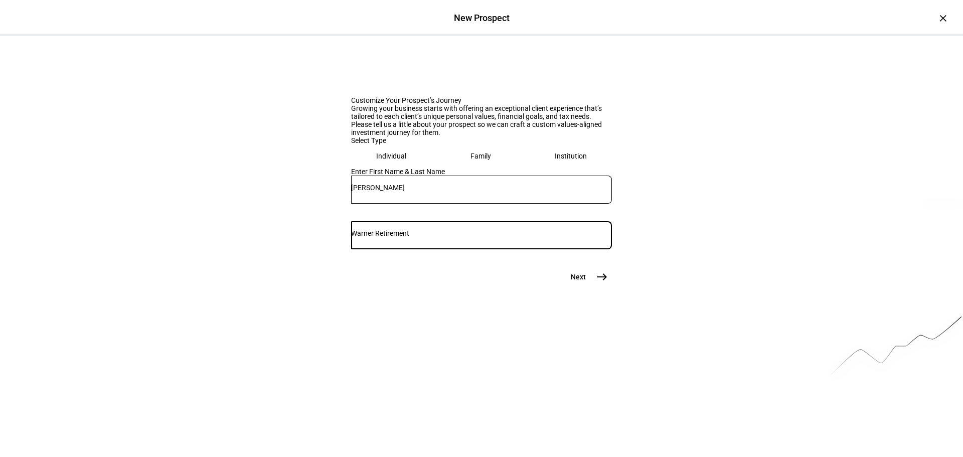
type input "Warner Retirement"
click at [592, 287] on span "east" at bounding box center [602, 277] width 20 height 20
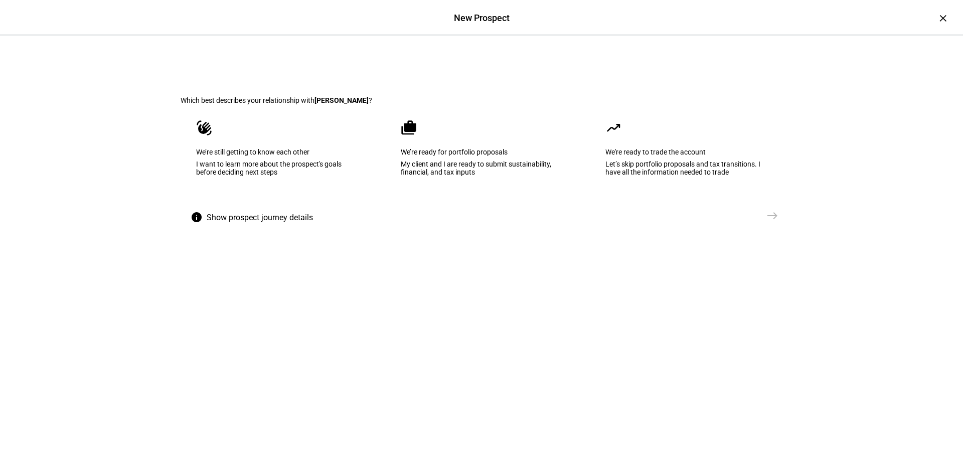
click at [461, 183] on eth-mega-radio-button "cases We’re ready for portfolio proposals My client and I are ready to submit s…" at bounding box center [481, 154] width 193 height 101
click at [770, 222] on mat-icon "east" at bounding box center [772, 216] width 12 height 12
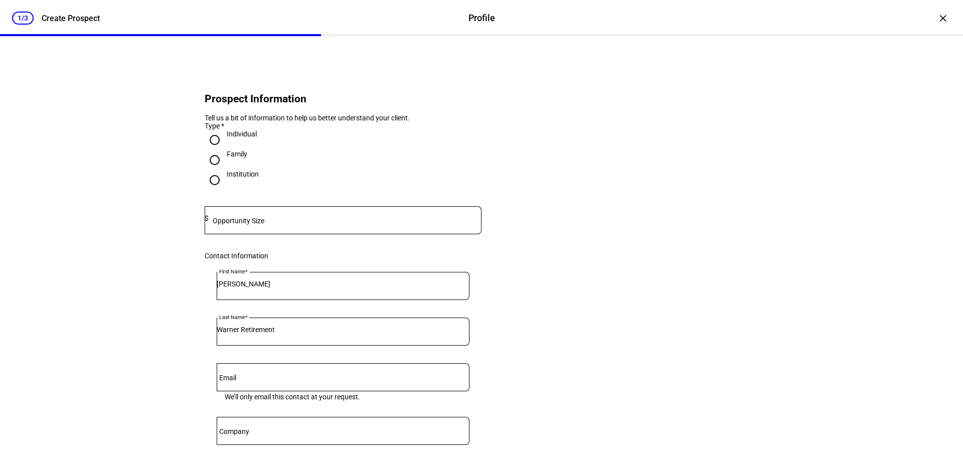
click at [342, 234] on div at bounding box center [345, 220] width 273 height 28
click at [405, 222] on input at bounding box center [345, 218] width 273 height 8
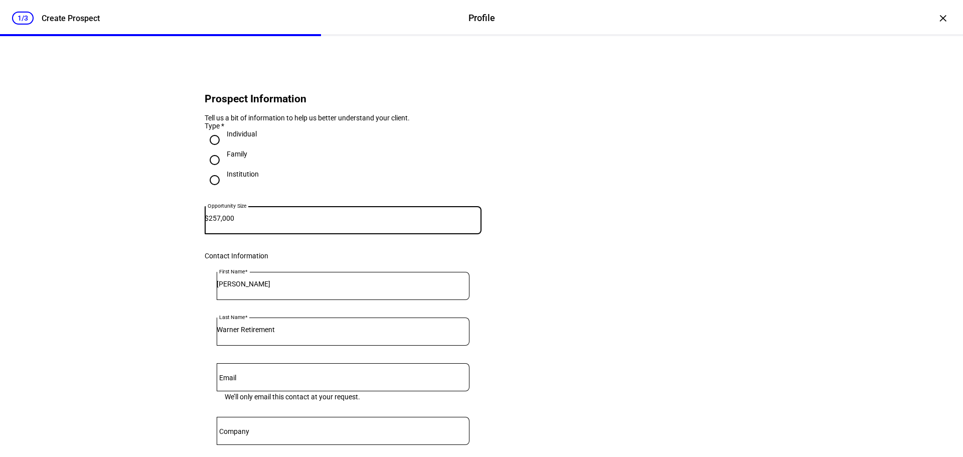
click at [405, 222] on input "257,000" at bounding box center [345, 218] width 273 height 8
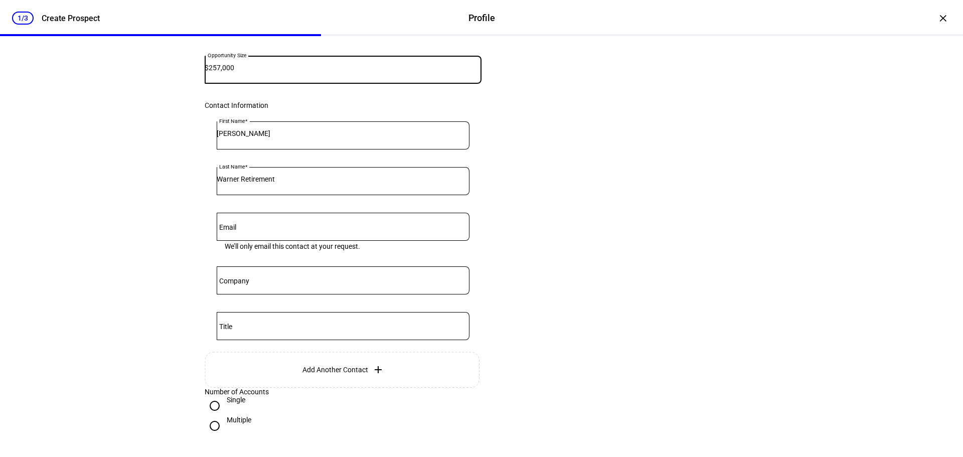
type input "257,000"
click at [528, 255] on eth-form-card "Prospect Information Tell us a bit of information to help us better understand …" at bounding box center [482, 185] width 602 height 550
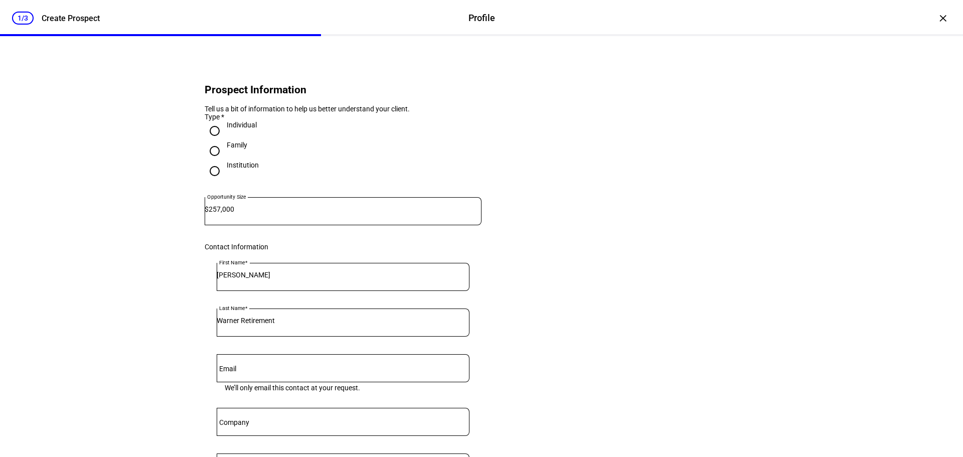
scroll to position [0, 0]
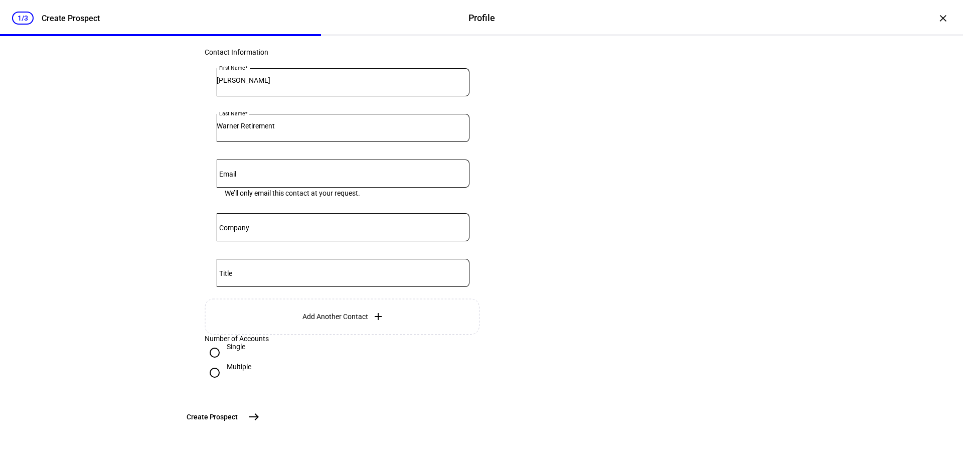
click at [260, 421] on mat-icon "east" at bounding box center [254, 417] width 12 height 12
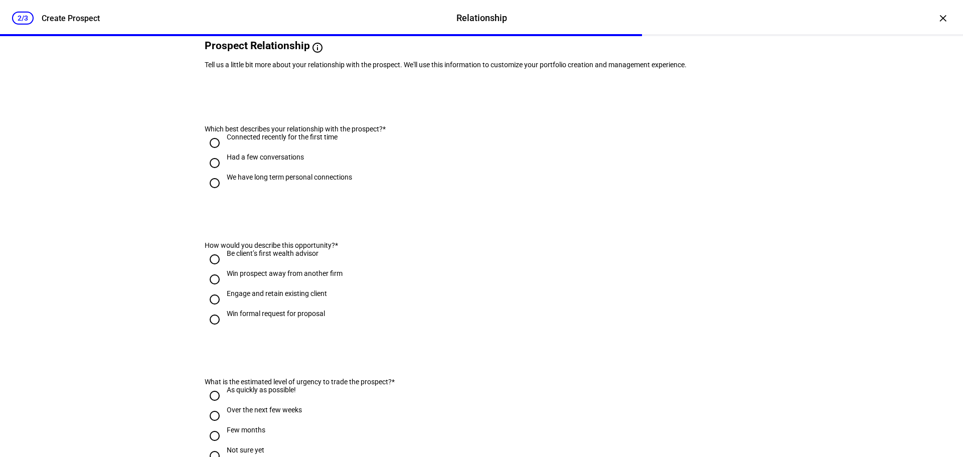
scroll to position [100, 0]
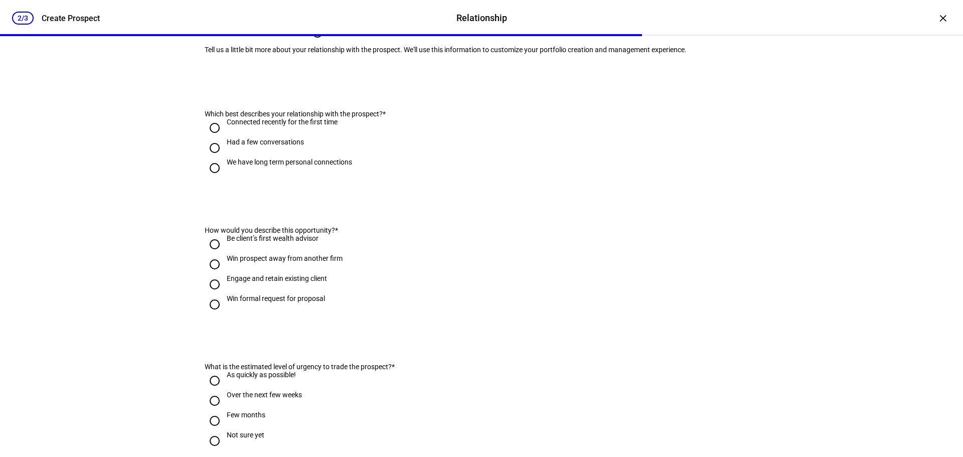
drag, startPoint x: 203, startPoint y: 199, endPoint x: 215, endPoint y: 223, distance: 26.5
click at [205, 178] on input "We have long term personal connections" at bounding box center [215, 168] width 20 height 20
radio input "true"
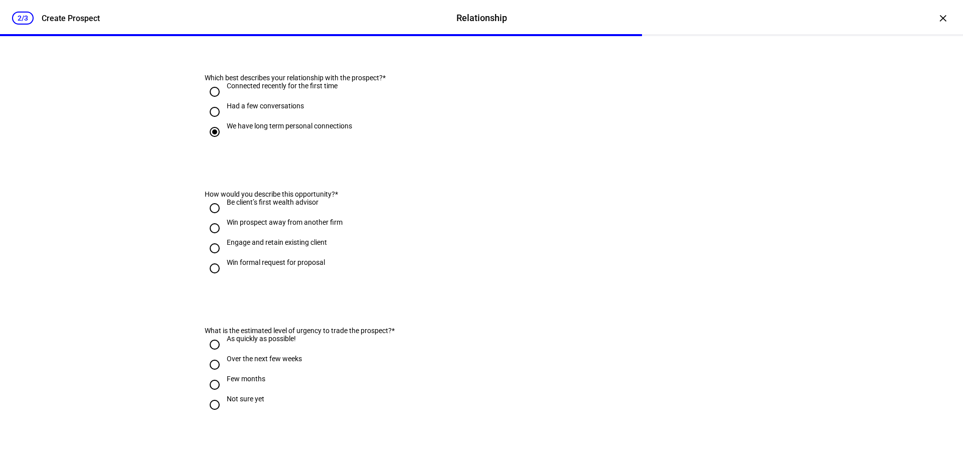
scroll to position [201, 0]
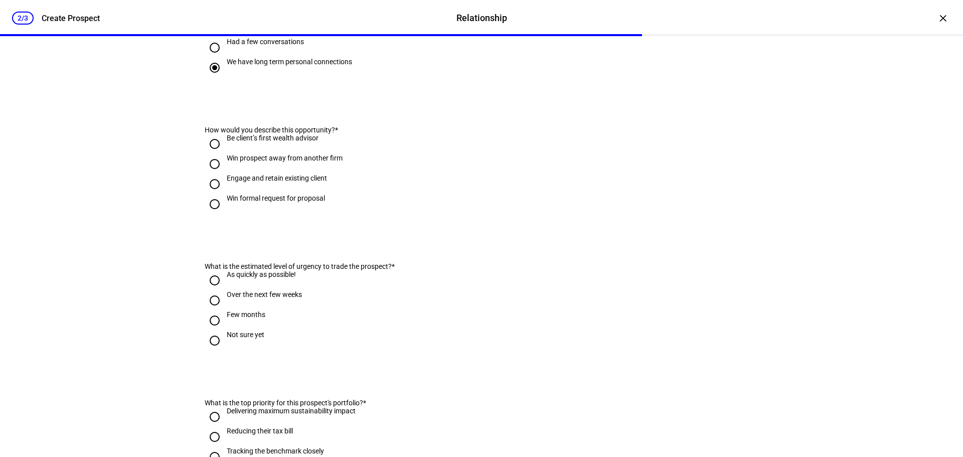
click at [208, 194] on input "Engage and retain existing client" at bounding box center [215, 184] width 20 height 20
radio input "true"
drag, startPoint x: 214, startPoint y: 314, endPoint x: 269, endPoint y: 328, distance: 56.8
click at [213, 290] on input "As quickly as possible!" at bounding box center [215, 280] width 20 height 20
radio input "true"
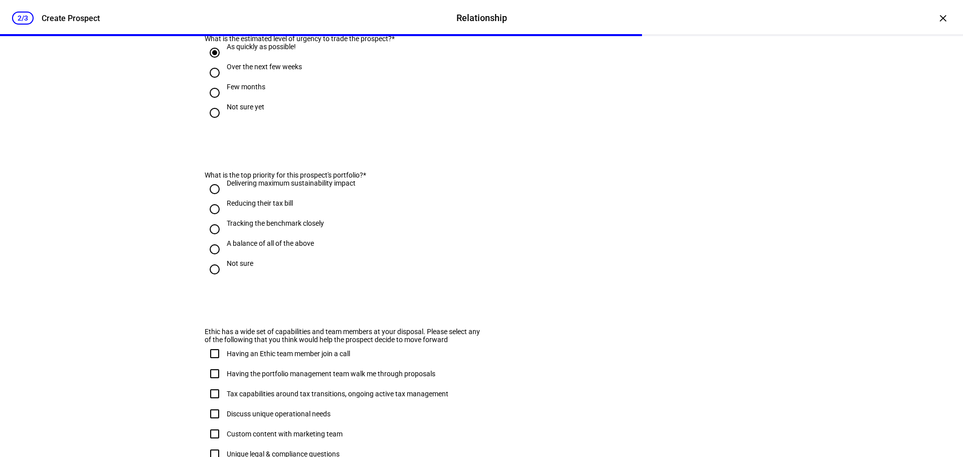
scroll to position [451, 0]
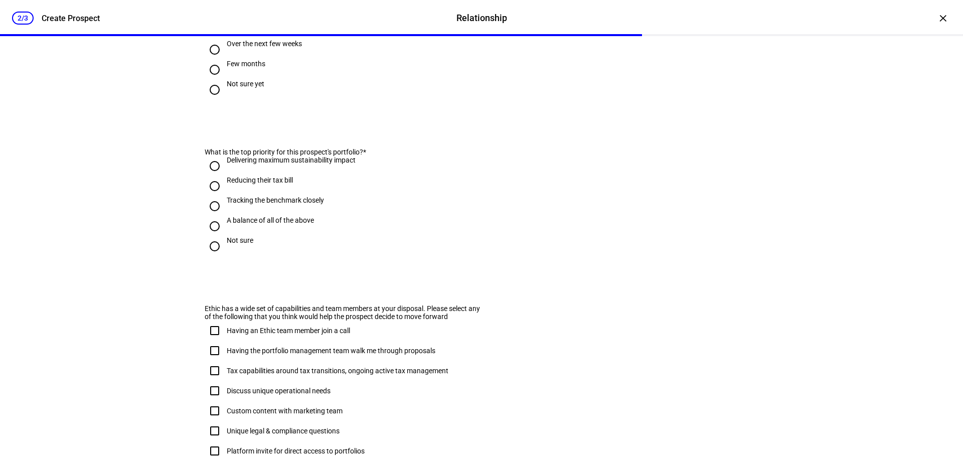
click at [209, 176] on input "Delivering maximum sustainability impact" at bounding box center [215, 166] width 20 height 20
radio input "true"
click at [210, 216] on input "Tracking the benchmark closely" at bounding box center [215, 206] width 20 height 20
radio input "true"
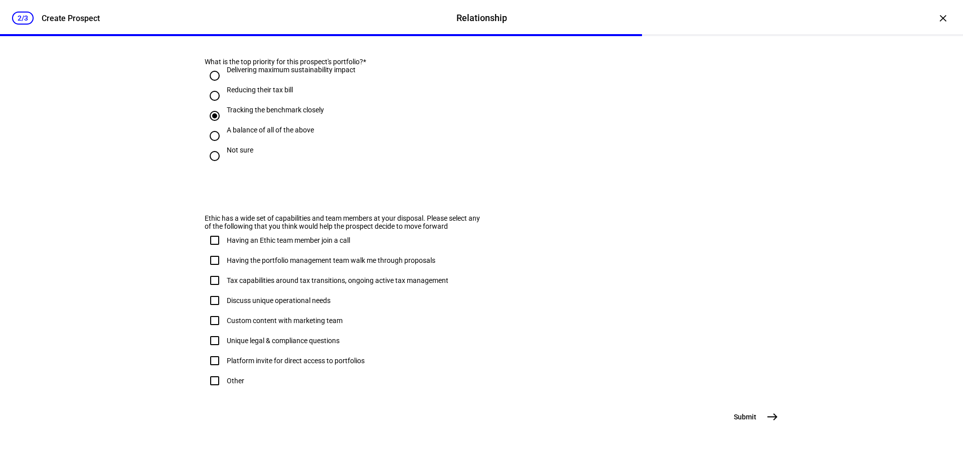
scroll to position [545, 0]
drag, startPoint x: 209, startPoint y: 179, endPoint x: 204, endPoint y: 183, distance: 6.0
click at [207, 166] on input "Not sure" at bounding box center [215, 156] width 20 height 20
radio input "true"
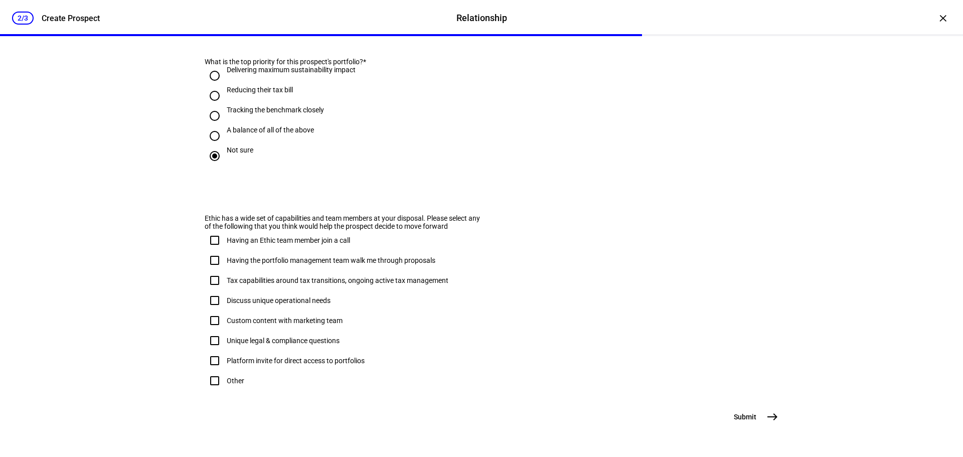
drag, startPoint x: 213, startPoint y: 221, endPoint x: 210, endPoint y: 229, distance: 9.0
click at [212, 230] on input "Having an Ethic team member join a call" at bounding box center [215, 240] width 20 height 20
checkbox input "true"
drag, startPoint x: 213, startPoint y: 236, endPoint x: 216, endPoint y: 240, distance: 5.4
click at [213, 250] on input "Having the portfolio management team walk me through proposals" at bounding box center [215, 260] width 20 height 20
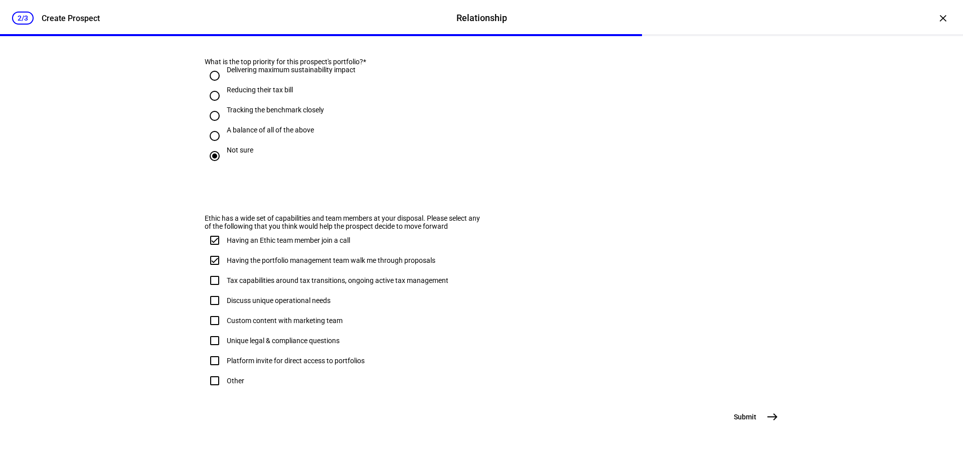
checkbox input "true"
click at [771, 416] on mat-icon "east" at bounding box center [772, 417] width 12 height 12
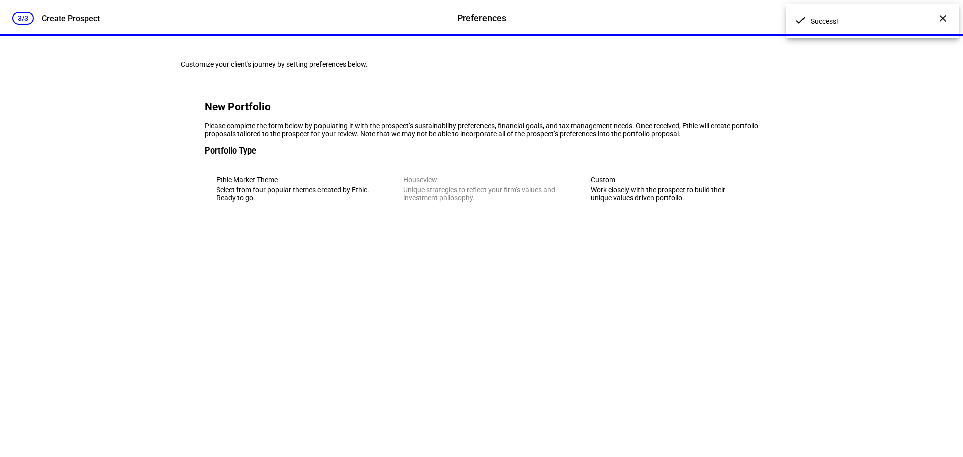
scroll to position [0, 0]
click at [648, 213] on eth-mega-radio-button "Custom Work closely with the prospect to build their unique values driven portf…" at bounding box center [668, 188] width 179 height 49
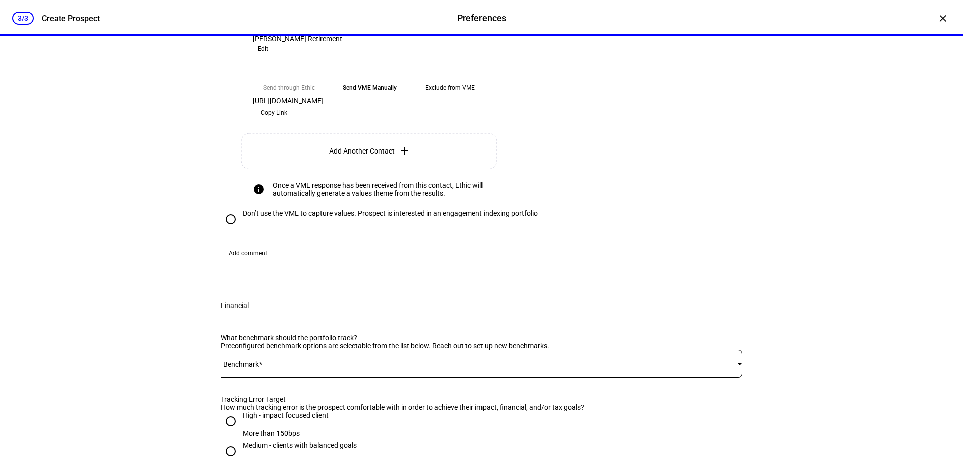
scroll to position [251, 0]
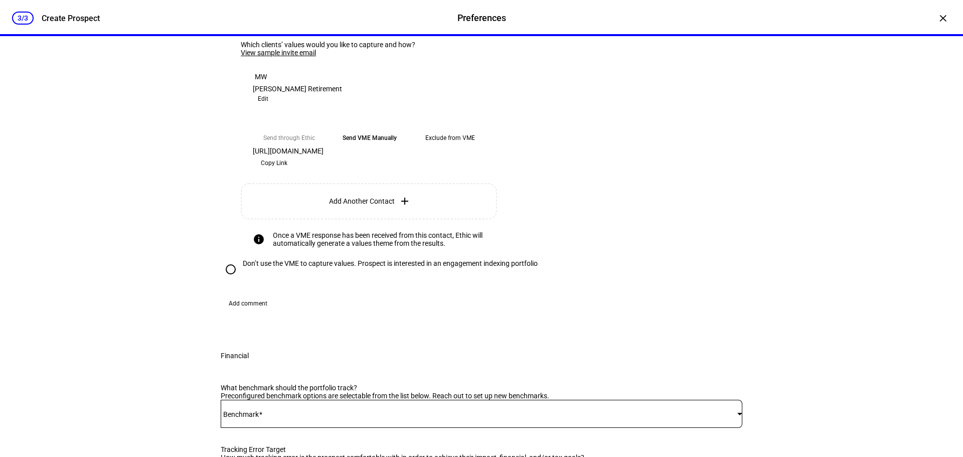
click at [287, 171] on span "Copy Link" at bounding box center [274, 163] width 27 height 16
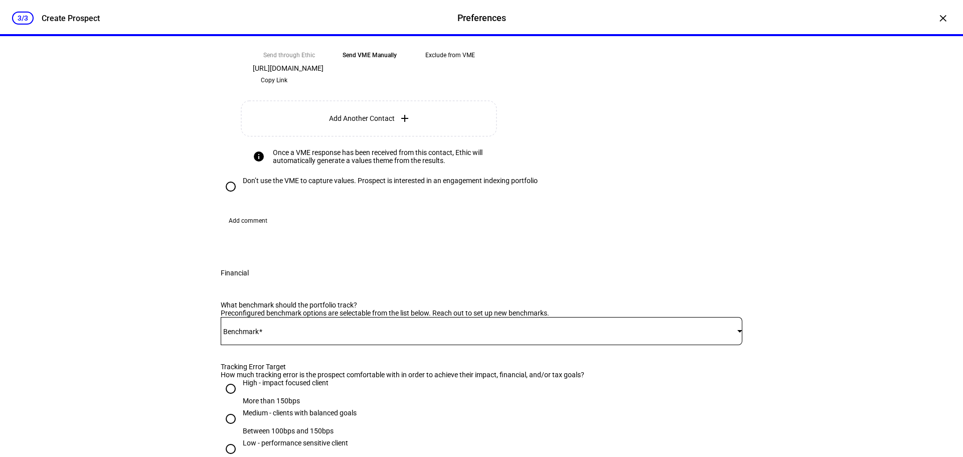
scroll to position [351, 0]
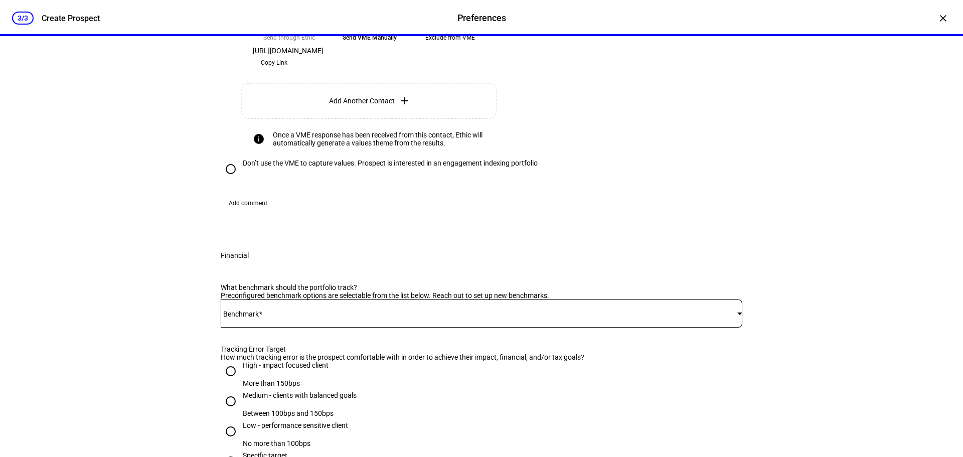
click at [443, 47] on eth-mega-radio-button "Exclude from VME" at bounding box center [450, 38] width 73 height 18
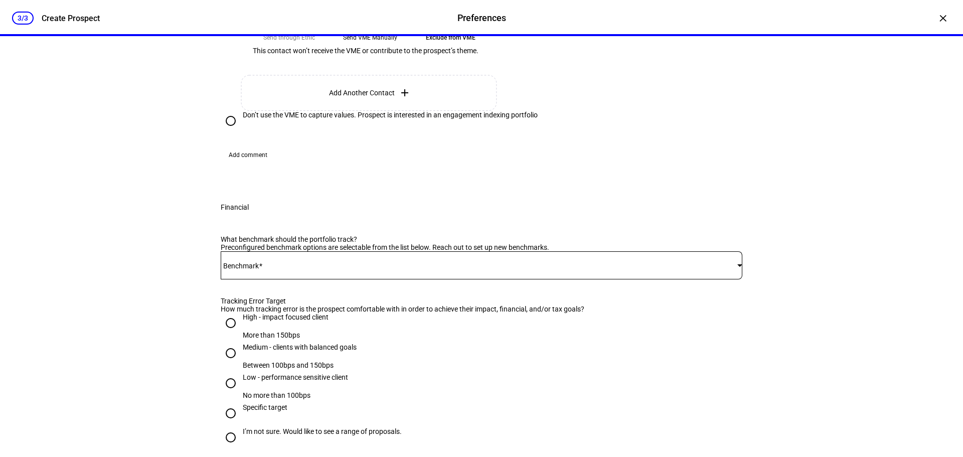
click at [373, 47] on eth-mega-radio-button "Send VME Manually" at bounding box center [370, 38] width 73 height 18
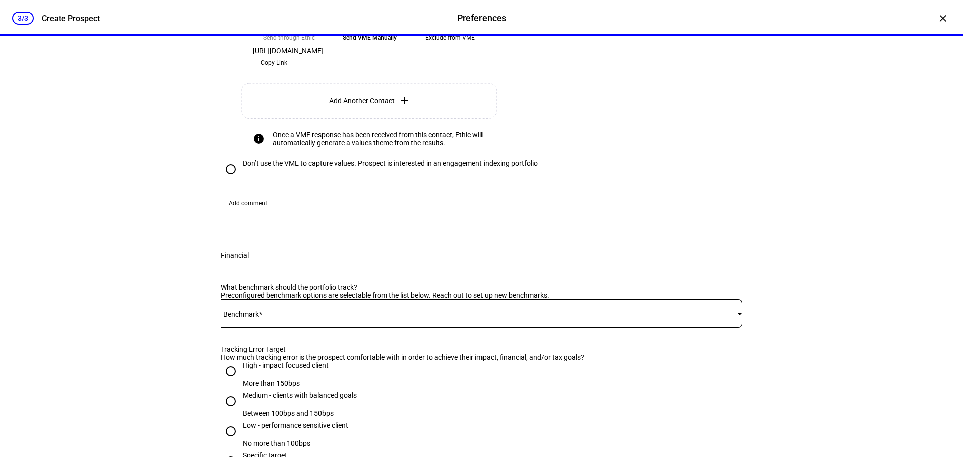
click at [391, 105] on span "Add Another Contact" at bounding box center [362, 101] width 66 height 8
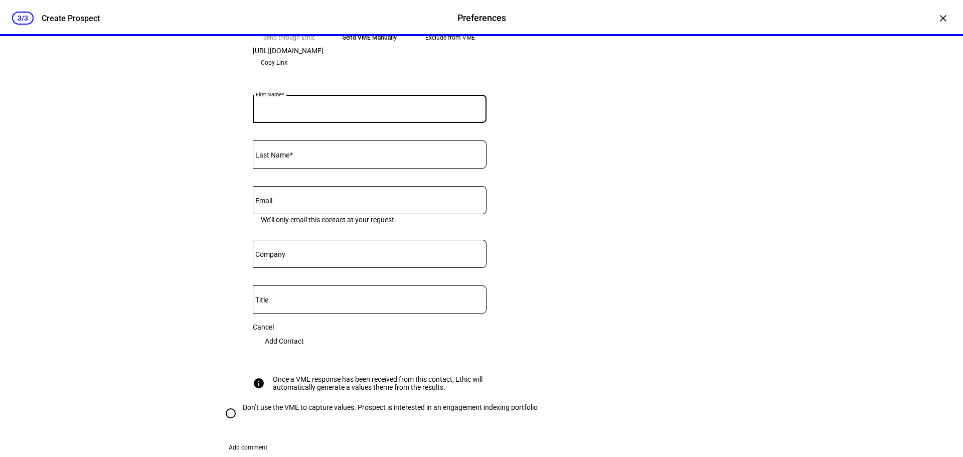
click at [369, 111] on input "First Name" at bounding box center [370, 107] width 234 height 8
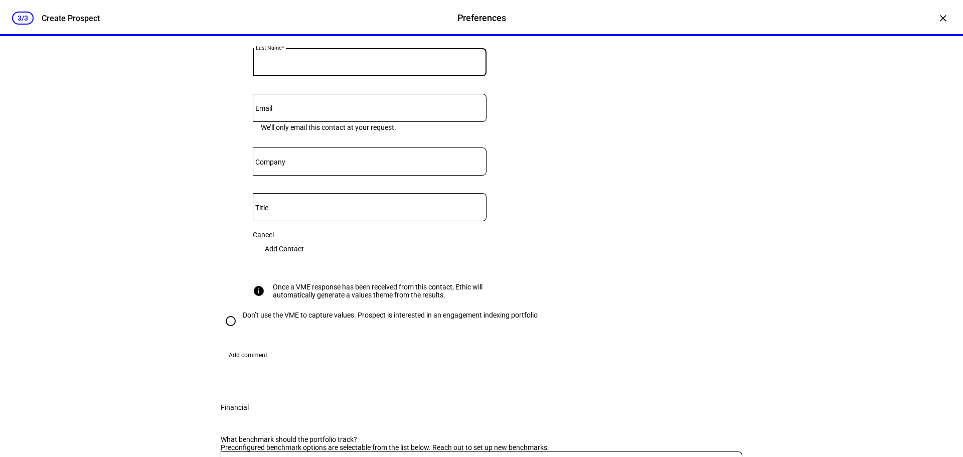
scroll to position [451, 0]
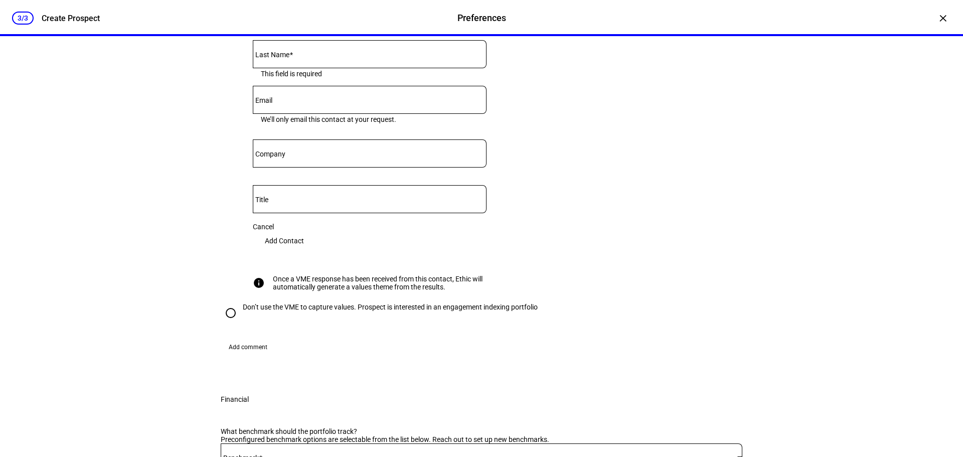
click at [287, 11] on input "[PERSON_NAME]" at bounding box center [370, 7] width 234 height 8
type input "[PERSON_NAME]"
type input "Warner"
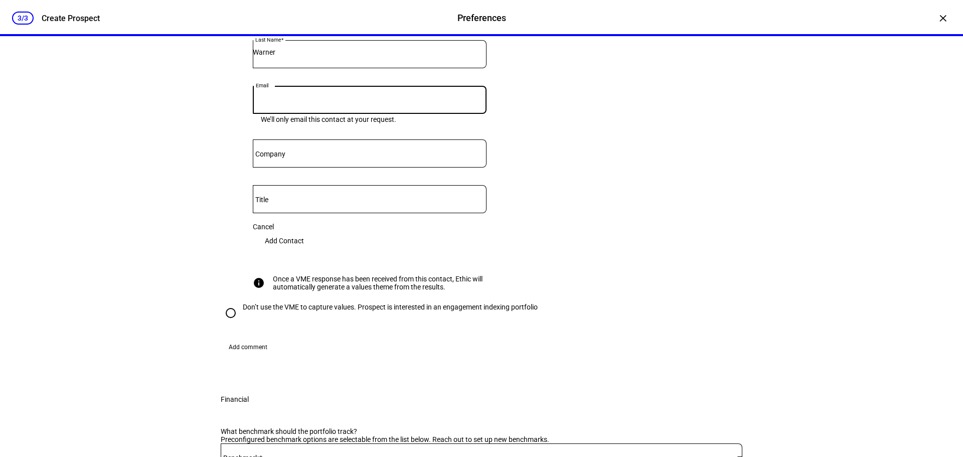
click at [362, 102] on input "Email" at bounding box center [370, 98] width 234 height 8
paste input "[EMAIL_ADDRESS][DOMAIN_NAME]"
type input "[EMAIL_ADDRESS][DOMAIN_NAME]"
click at [383, 139] on eth-input "Email [EMAIL_ADDRESS][DOMAIN_NAME] We’ll only email this contact at your reques…" at bounding box center [370, 113] width 234 height 54
click at [304, 251] on span "Add Contact" at bounding box center [284, 241] width 39 height 20
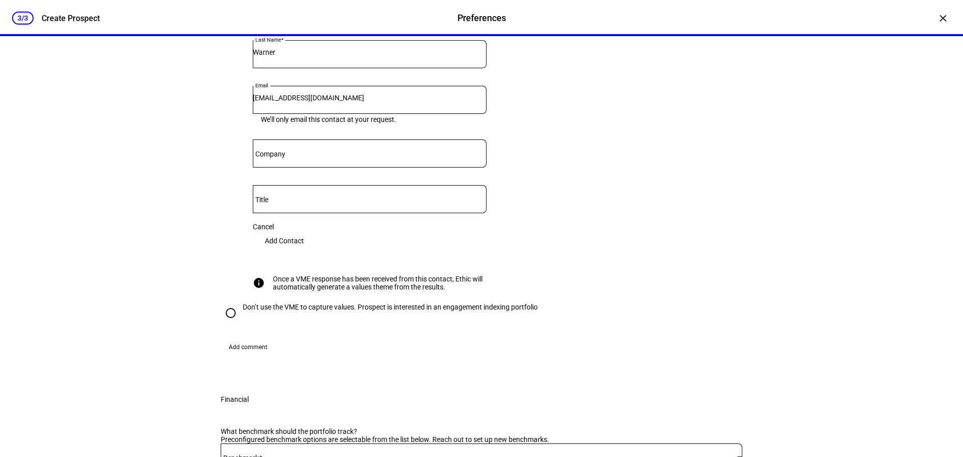
click at [304, 251] on span "Add Contact" at bounding box center [284, 241] width 39 height 20
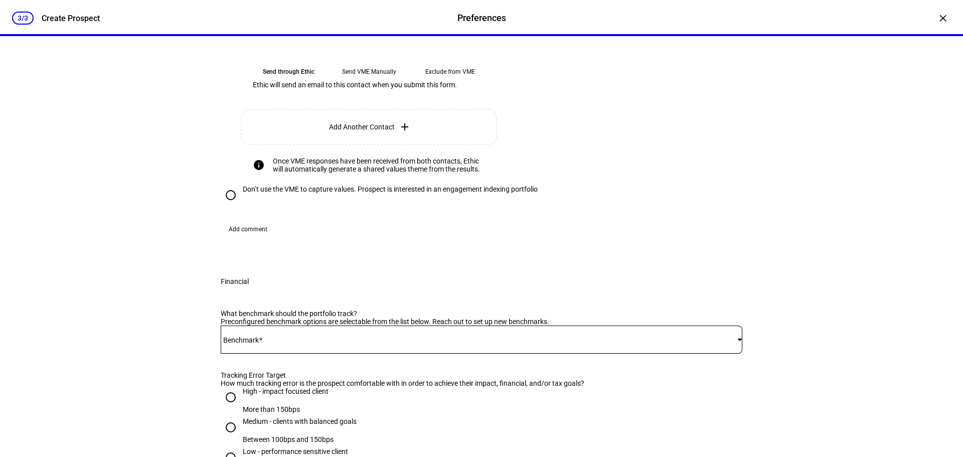
click at [297, 81] on eth-mega-radio-button "Send through Ethic" at bounding box center [289, 72] width 72 height 18
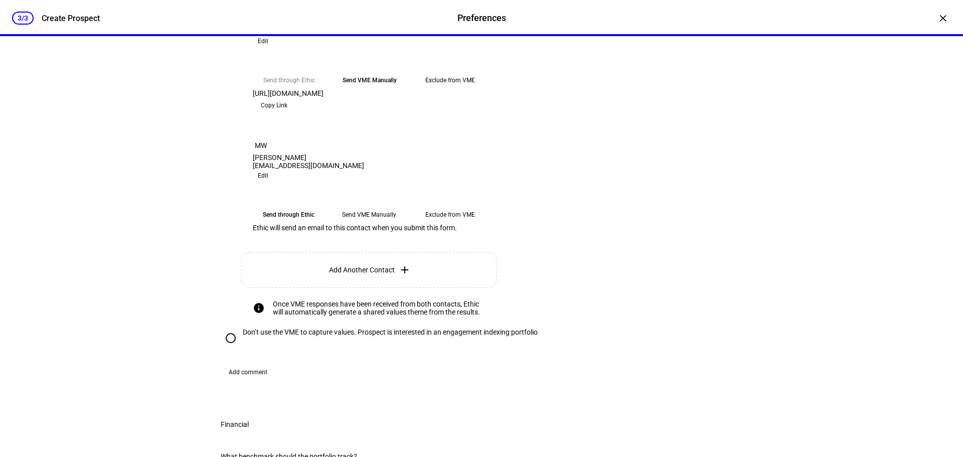
scroll to position [301, 0]
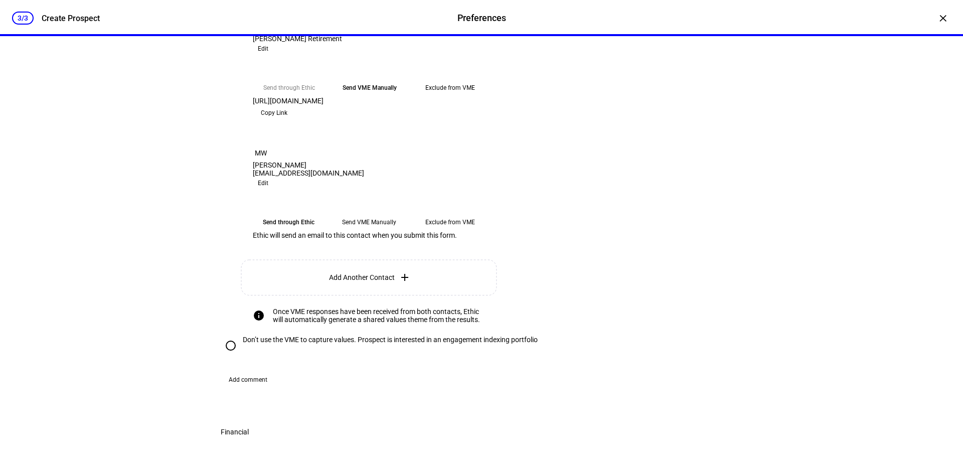
click at [273, 55] on span at bounding box center [263, 49] width 21 height 12
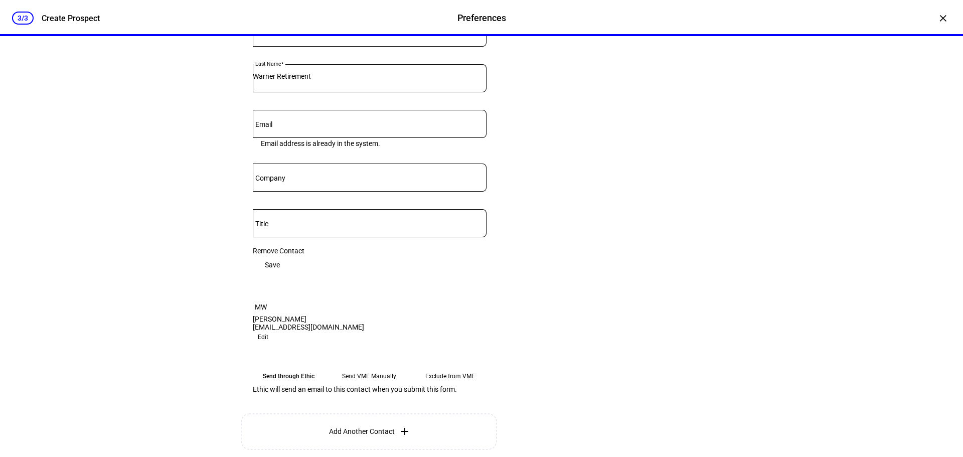
click at [313, 138] on div at bounding box center [370, 124] width 234 height 28
paste input "[EMAIL_ADDRESS][DOMAIN_NAME]"
type input "[EMAIL_ADDRESS][DOMAIN_NAME]"
click at [537, 312] on div "Which clients’ values would you like to capture and how? View sample invite ema…" at bounding box center [492, 239] width 502 height 499
click at [280, 275] on span "Save" at bounding box center [272, 265] width 15 height 20
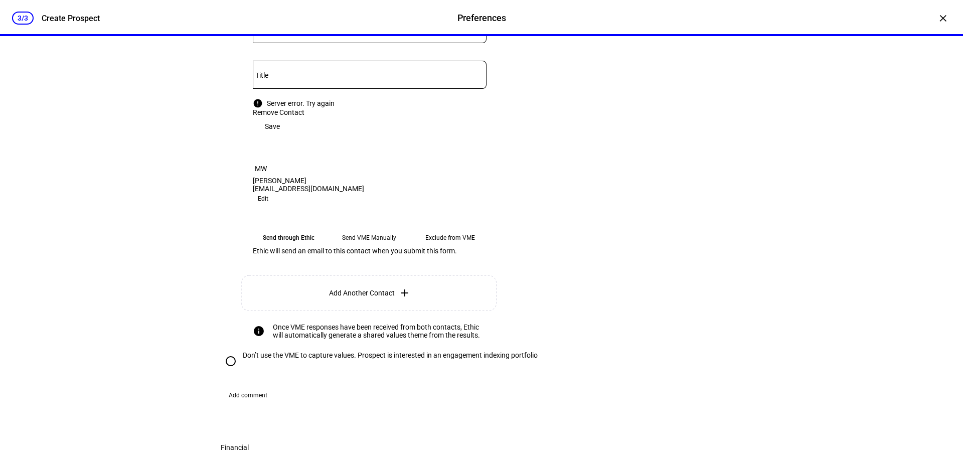
scroll to position [502, 0]
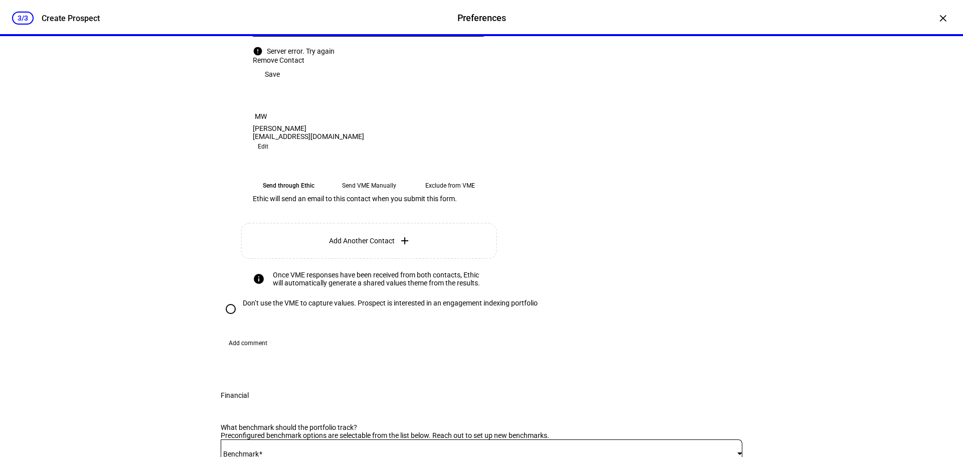
click at [273, 152] on button "Edit" at bounding box center [263, 146] width 21 height 12
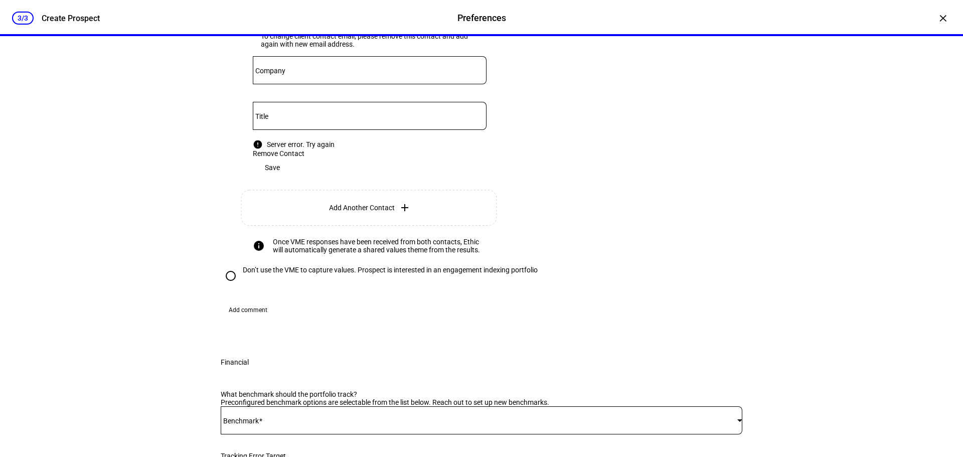
scroll to position [702, 0]
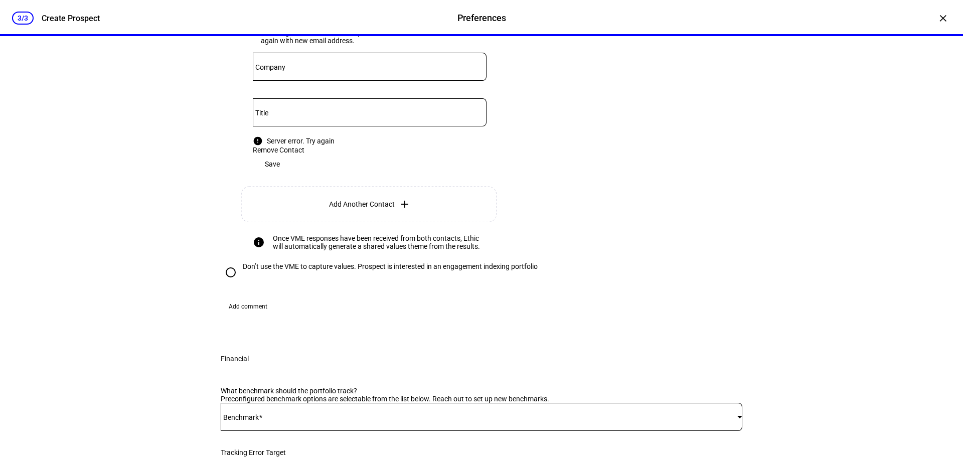
click at [283, 154] on span "Remove Contact" at bounding box center [279, 150] width 52 height 8
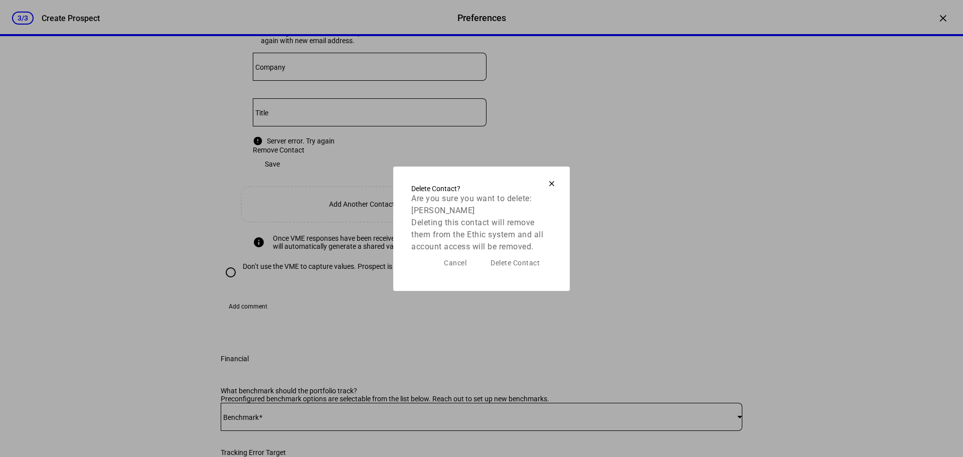
click at [509, 273] on span "Delete Contact" at bounding box center [514, 263] width 49 height 20
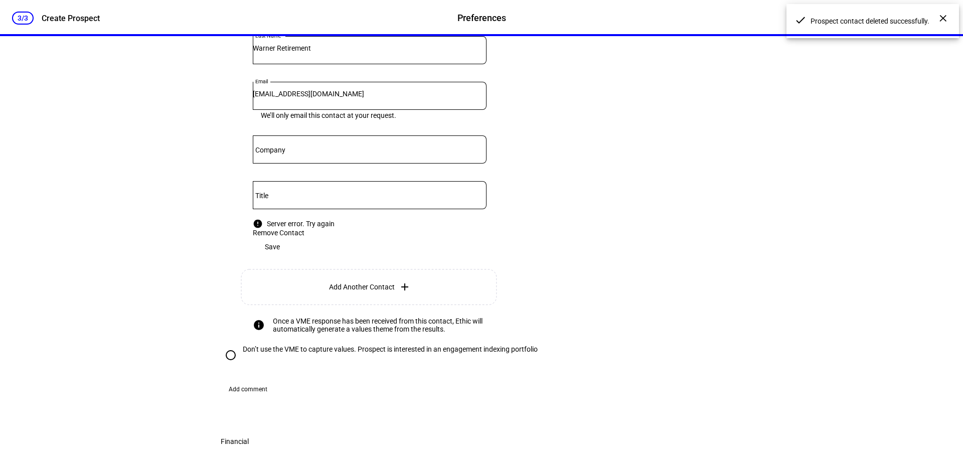
scroll to position [351, 0]
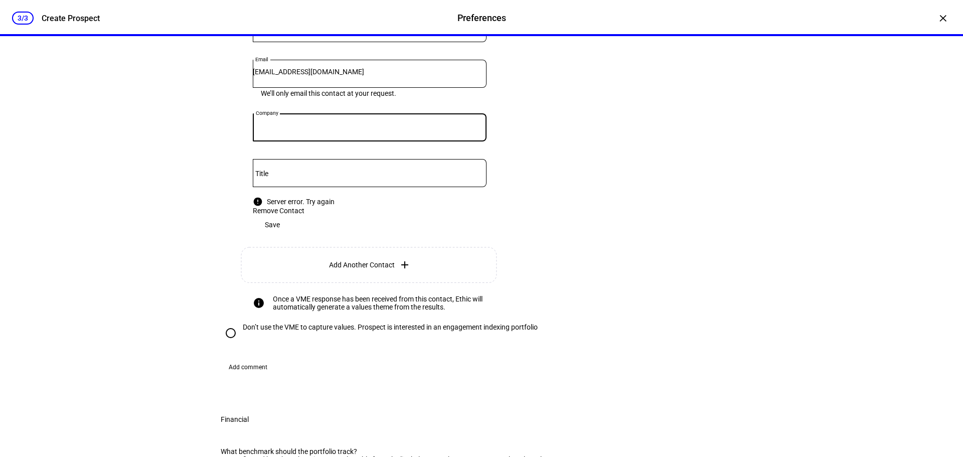
click at [337, 129] on input "Company" at bounding box center [370, 125] width 234 height 8
type input "J"
type input "Journey Strategic Wealth"
click at [290, 175] on input "Title" at bounding box center [370, 171] width 234 height 8
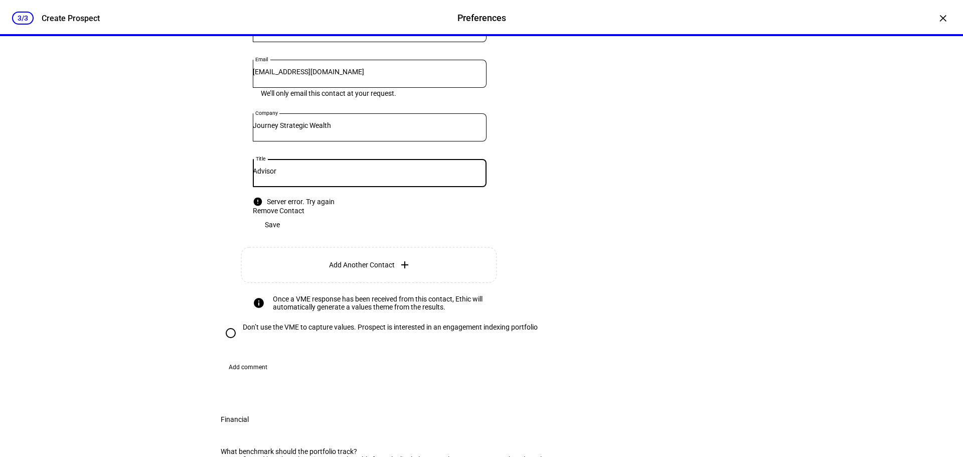
type input "Advisor"
click at [280, 235] on span "Save" at bounding box center [272, 225] width 15 height 20
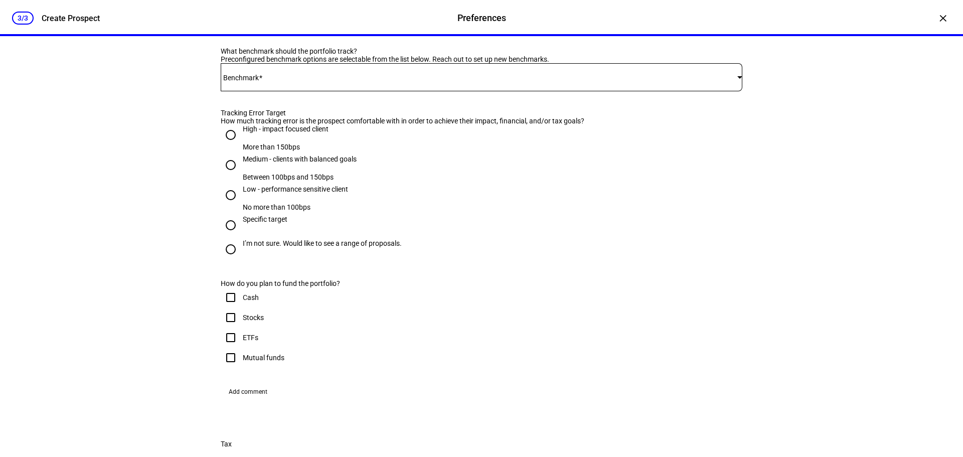
scroll to position [702, 0]
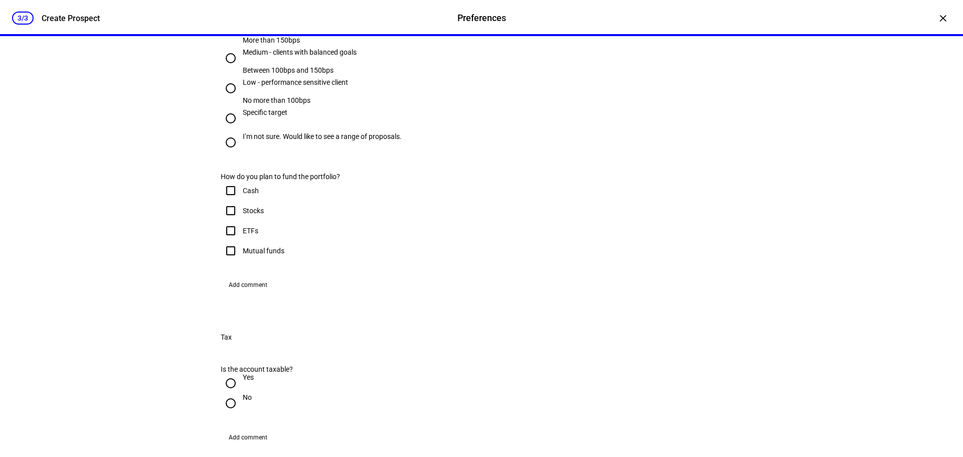
click at [308, 212] on span "iShares MSCI ACWI ETF - ACWI" at bounding box center [273, 216] width 95 height 8
click at [409, 44] on div "High - impact focused client More than 150bps" at bounding box center [482, 31] width 522 height 26
click at [226, 152] on input "I’m not sure. Would like to see a range of proposals." at bounding box center [231, 142] width 20 height 20
radio input "true"
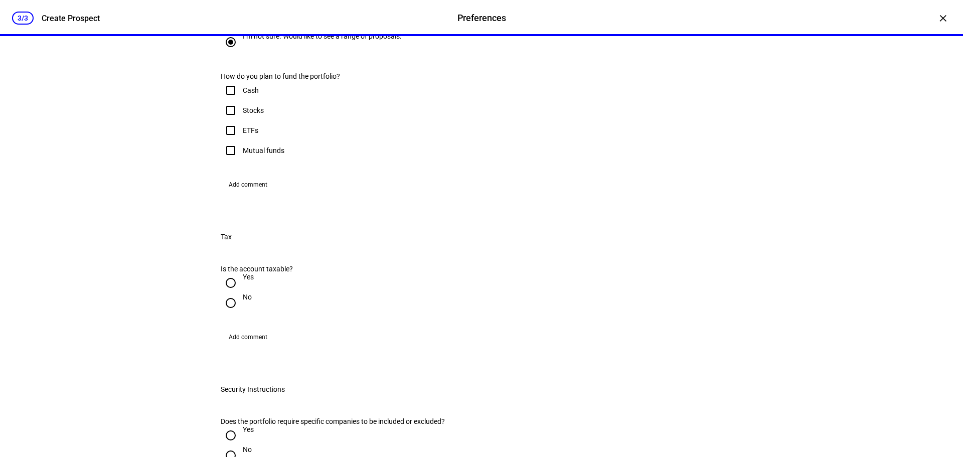
scroll to position [853, 0]
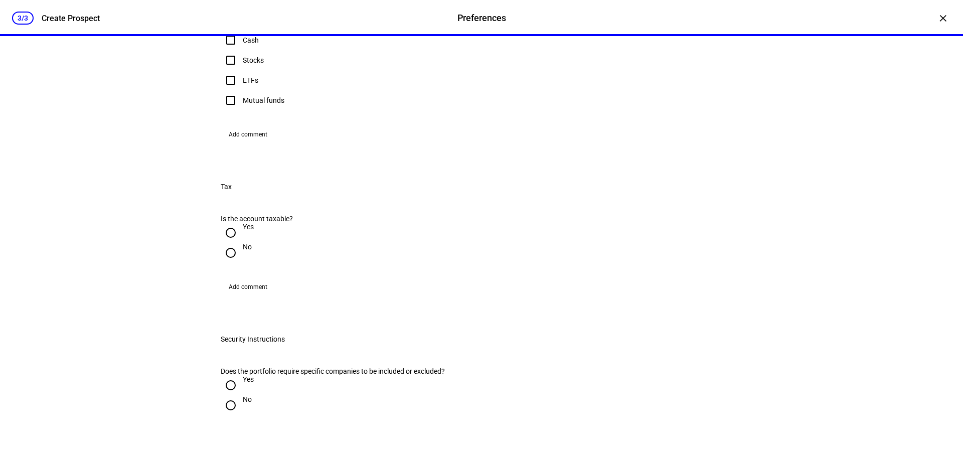
click at [231, 70] on input "Stocks" at bounding box center [231, 60] width 20 height 20
checkbox input "true"
drag, startPoint x: 231, startPoint y: 312, endPoint x: 241, endPoint y: 341, distance: 30.5
click at [230, 50] on input "Cash" at bounding box center [231, 40] width 20 height 20
checkbox input "true"
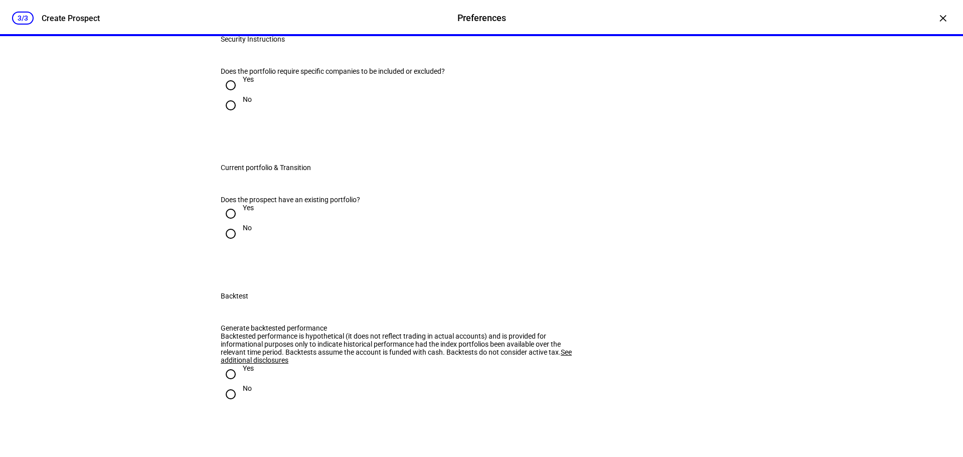
scroll to position [1153, 0]
radio input "true"
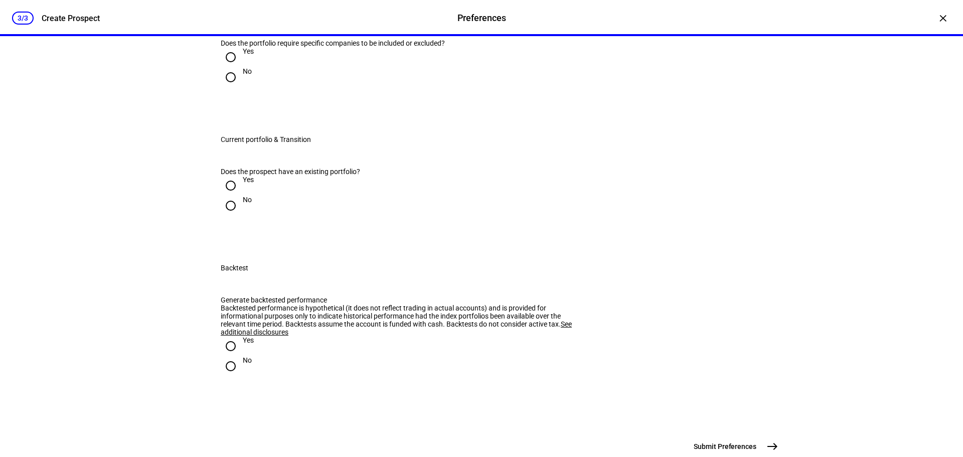
scroll to position [1254, 0]
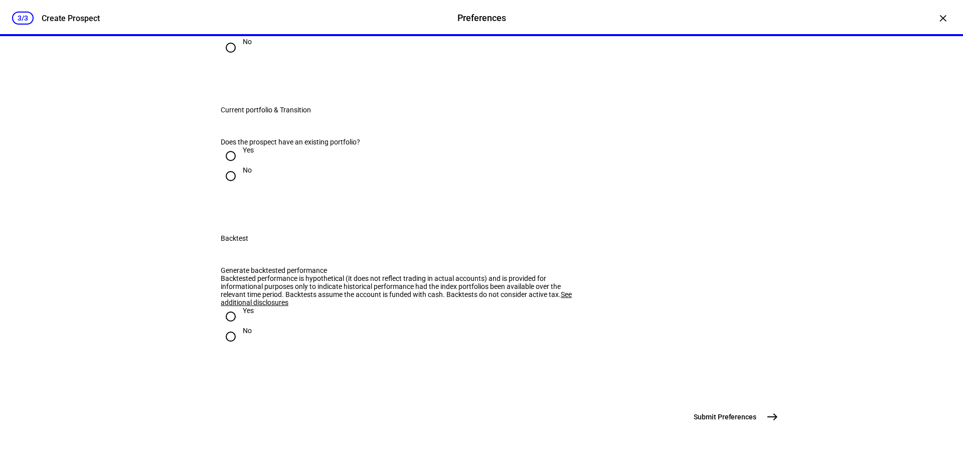
drag, startPoint x: 221, startPoint y: 310, endPoint x: 226, endPoint y: 311, distance: 5.2
click at [222, 58] on input "No" at bounding box center [231, 48] width 20 height 20
radio input "true"
click at [228, 166] on input "Yes" at bounding box center [231, 156] width 20 height 20
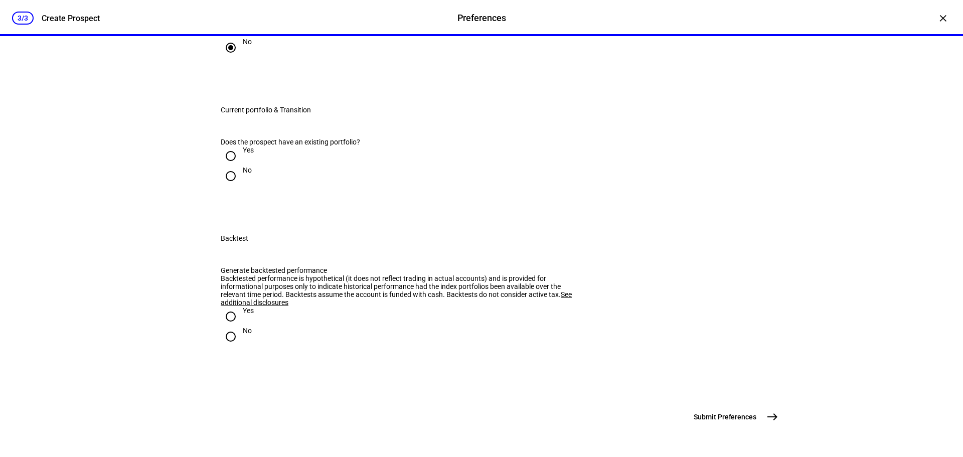
radio input "true"
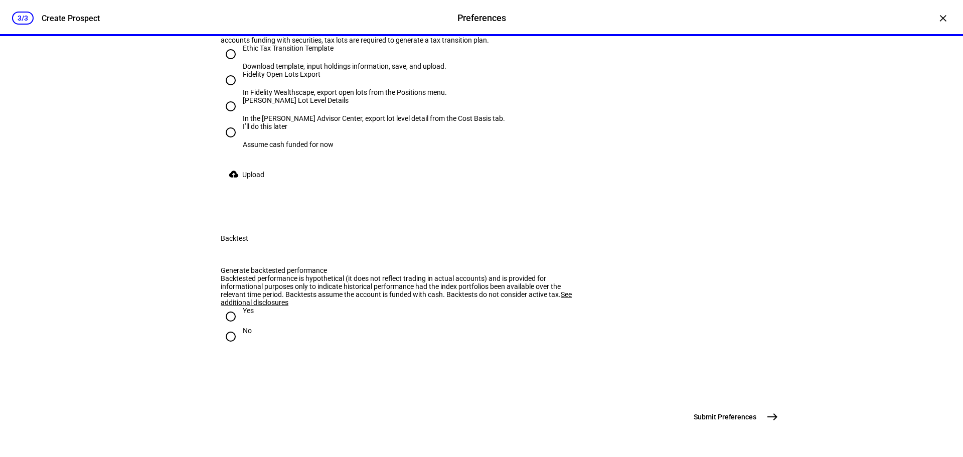
scroll to position [1505, 0]
radio input "true"
click at [228, 90] on input "Fidelity Open Lots Export In Fidelity Wealthscape, export open lots from the Po…" at bounding box center [231, 80] width 20 height 20
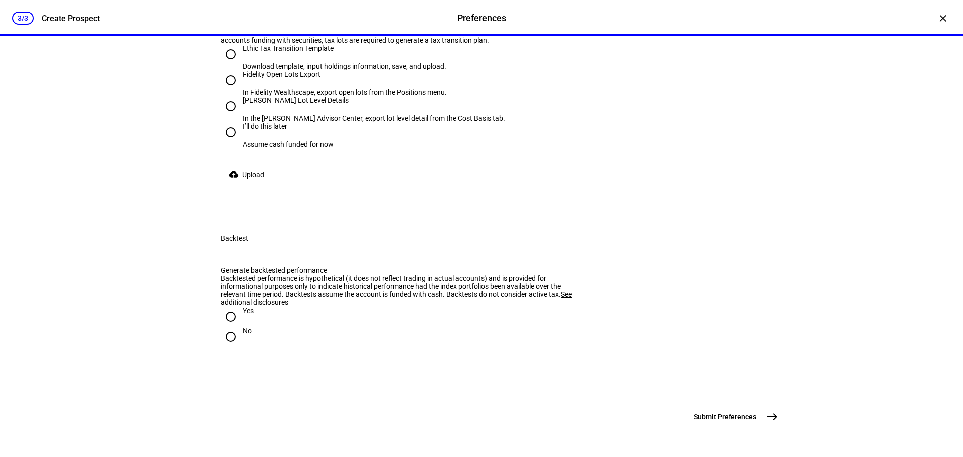
radio input "true"
click at [253, 185] on span "Upload" at bounding box center [253, 174] width 22 height 20
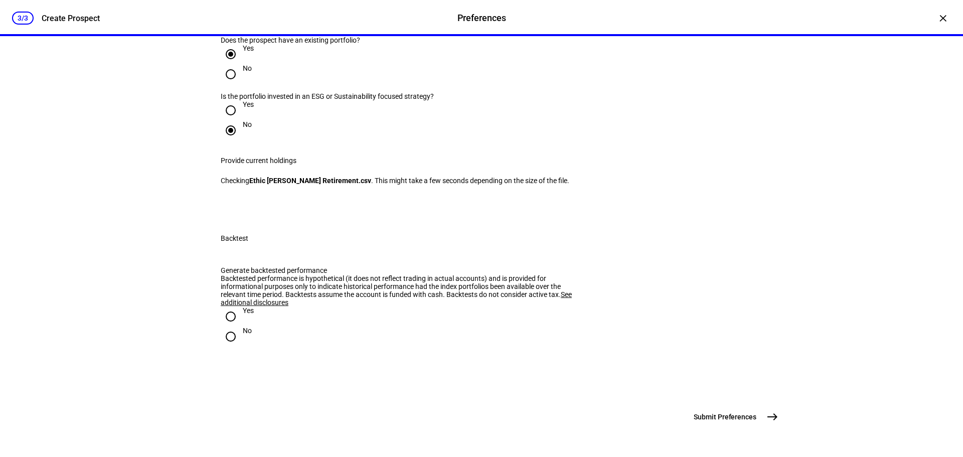
click at [227, 326] on input "Yes" at bounding box center [231, 316] width 20 height 20
radio input "true"
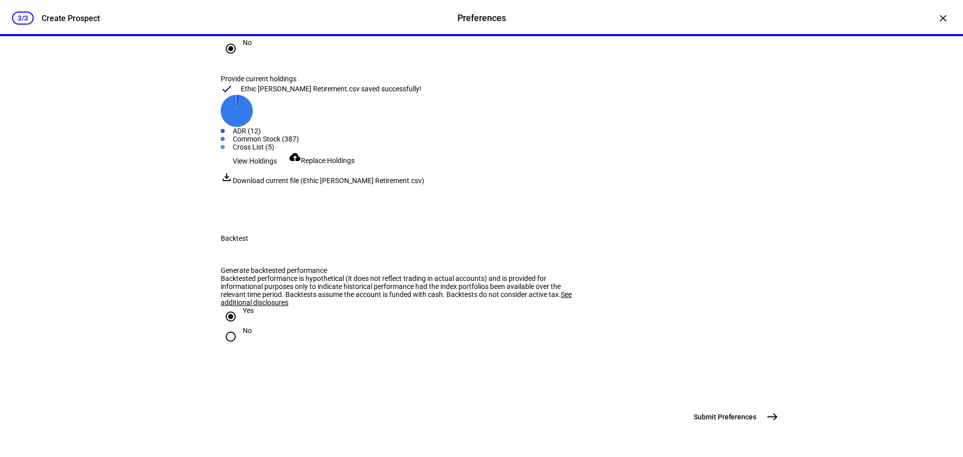
scroll to position [1783, 0]
click at [762, 420] on span "east" at bounding box center [772, 417] width 20 height 20
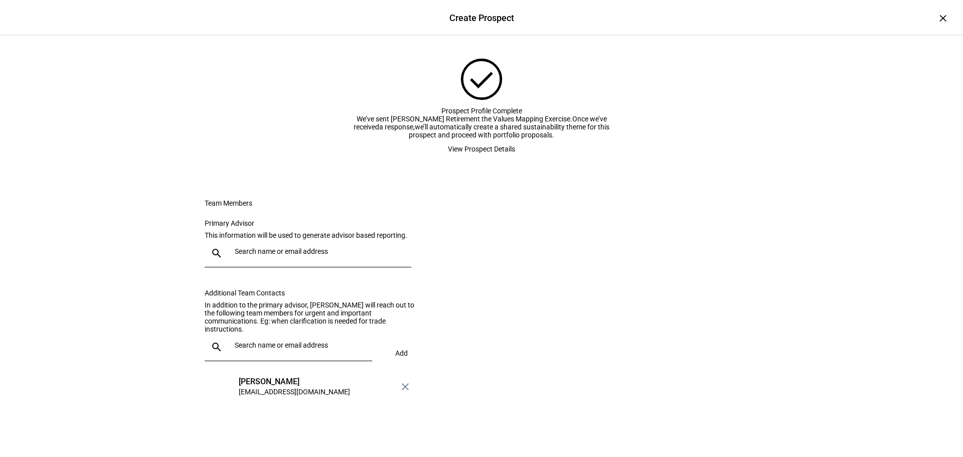
scroll to position [100, 0]
click at [269, 255] on input "text" at bounding box center [321, 251] width 173 height 8
click at [255, 354] on div "[EMAIL_ADDRESS][DOMAIN_NAME]" at bounding box center [293, 359] width 111 height 10
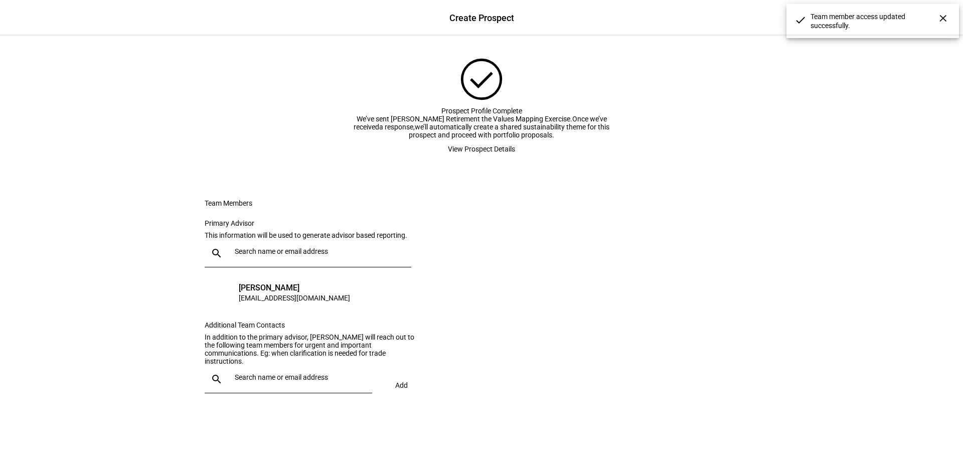
click at [502, 158] on span "View Prospect Details" at bounding box center [481, 149] width 67 height 20
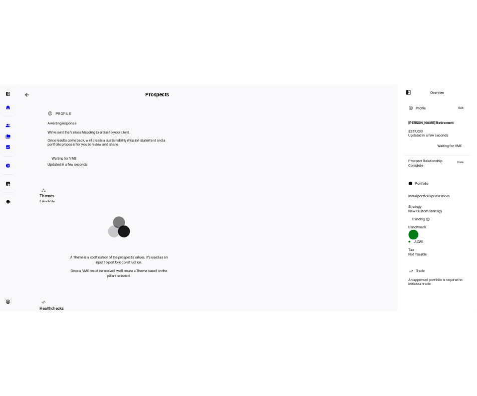
scroll to position [0, 0]
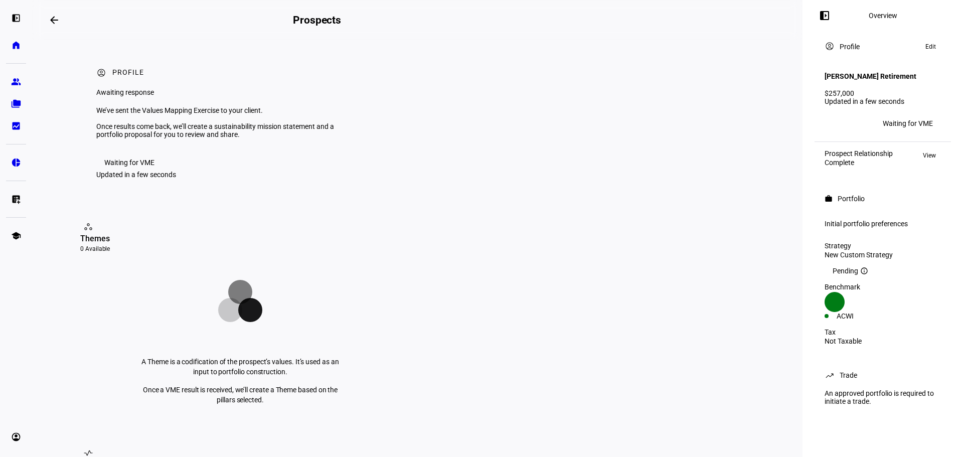
click at [669, 15] on eth-layout-page-header "arrow_backwards Prospects Overview left_panel_close" at bounding box center [417, 20] width 770 height 40
